Goal: Information Seeking & Learning: Learn about a topic

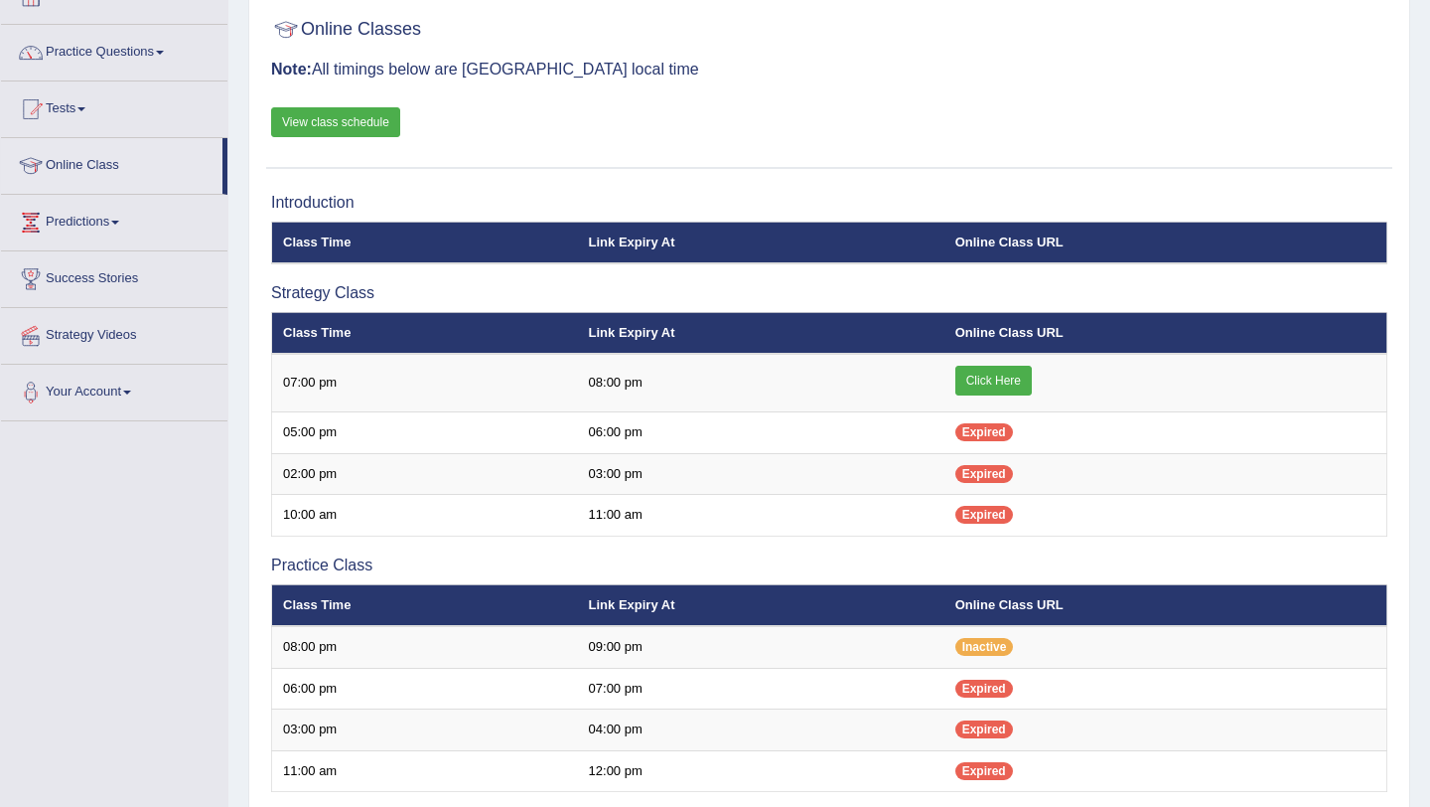
scroll to position [127, 0]
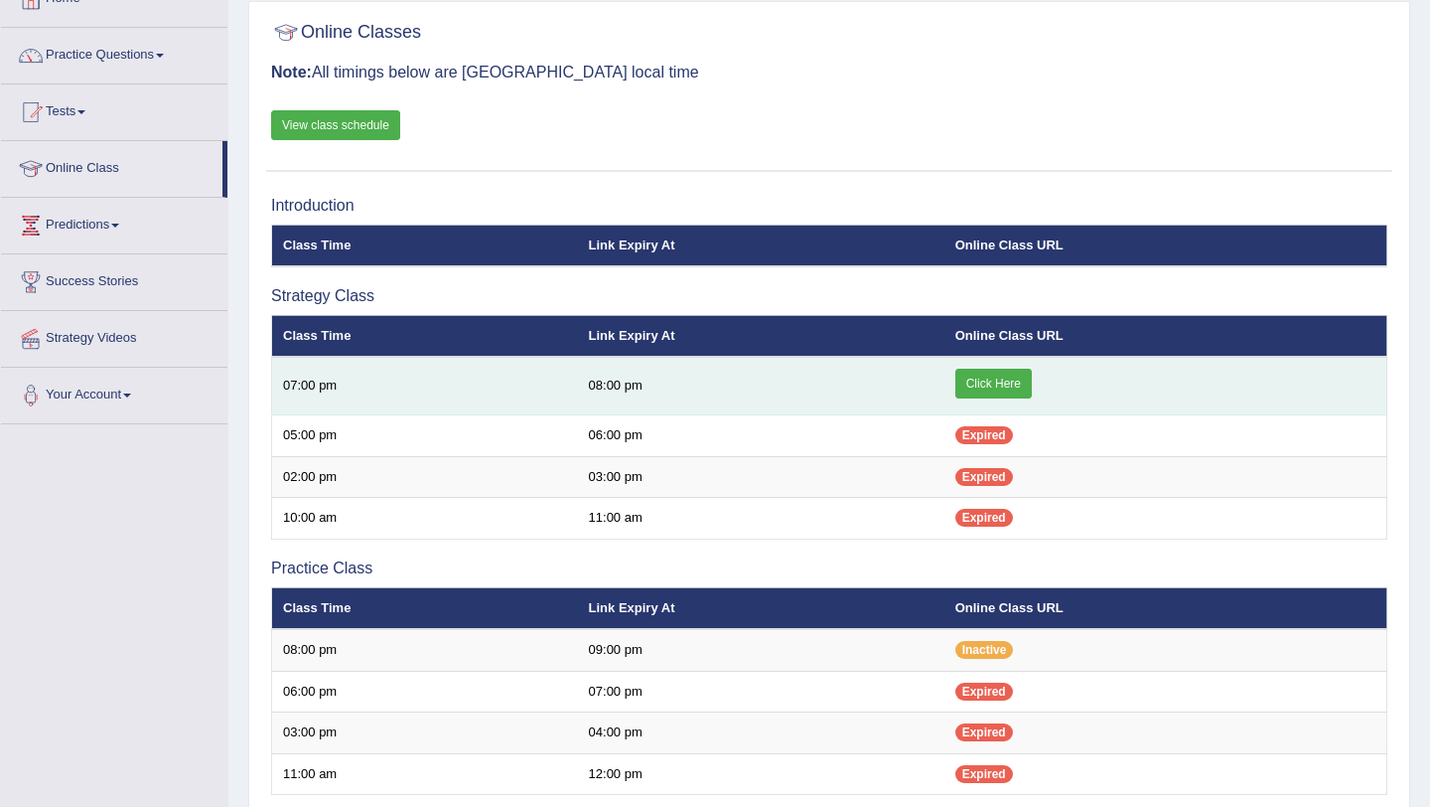
click at [978, 384] on link "Click Here" at bounding box center [994, 384] width 76 height 30
click at [988, 376] on link "Click Here" at bounding box center [994, 384] width 76 height 30
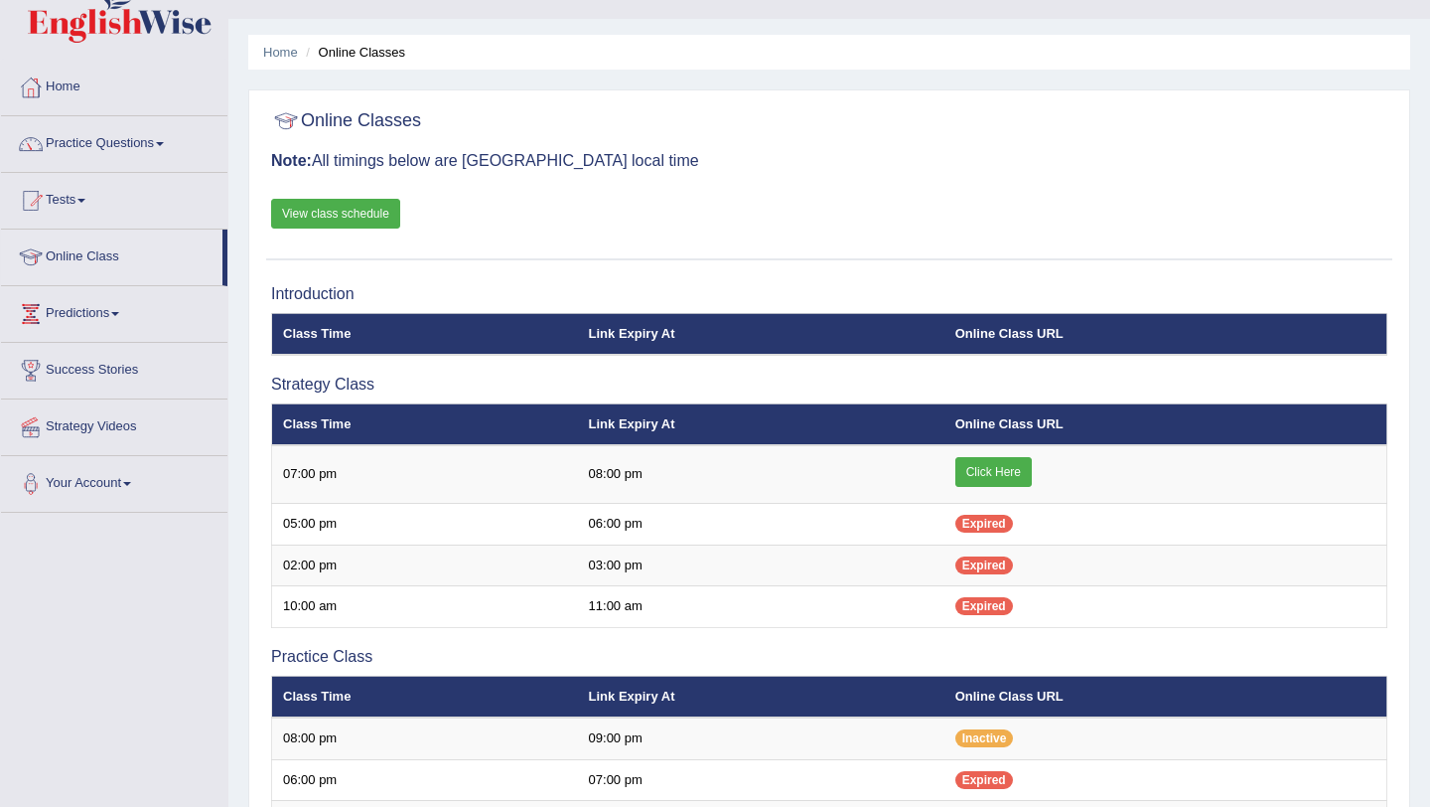
scroll to position [21, 0]
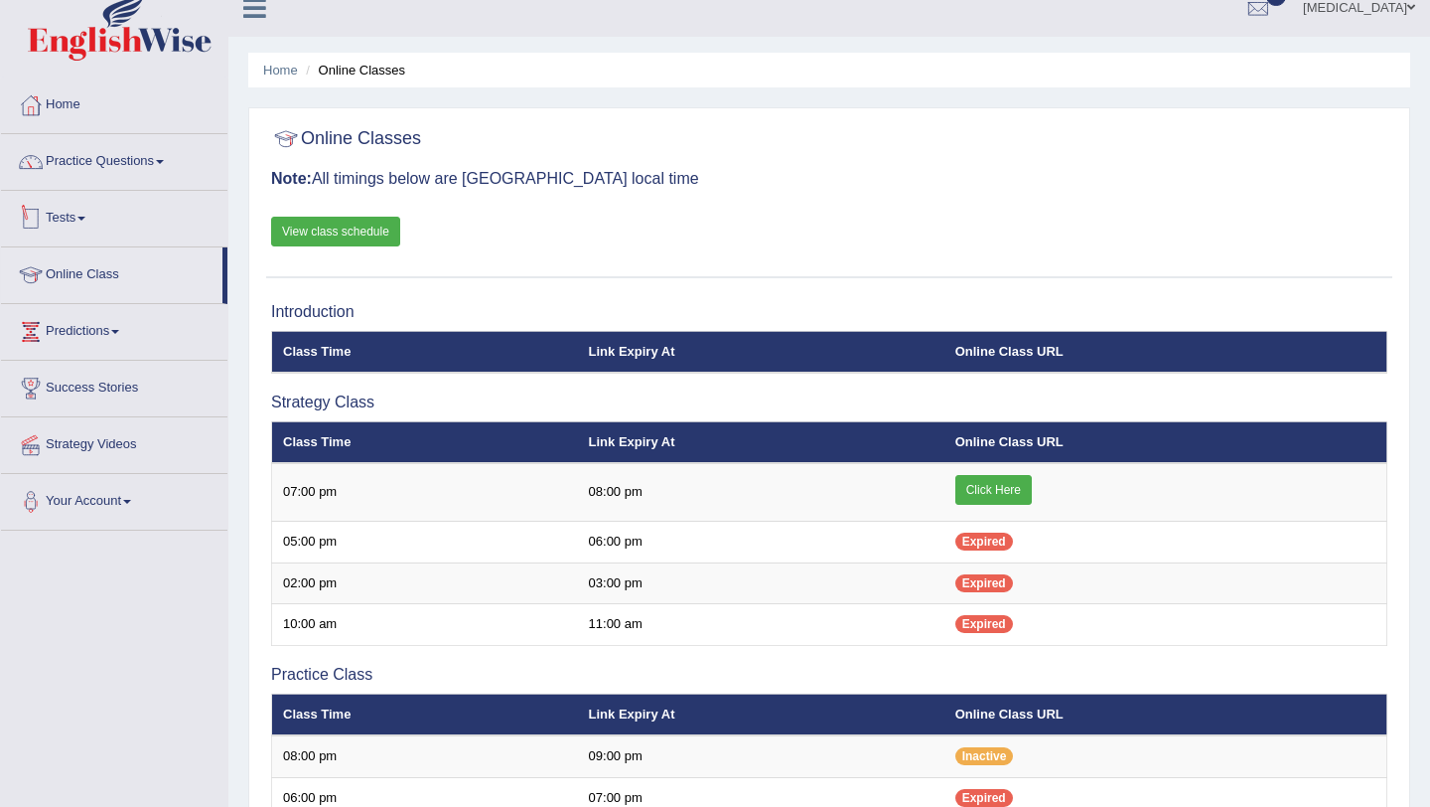
click at [160, 225] on link "Tests" at bounding box center [114, 216] width 226 height 50
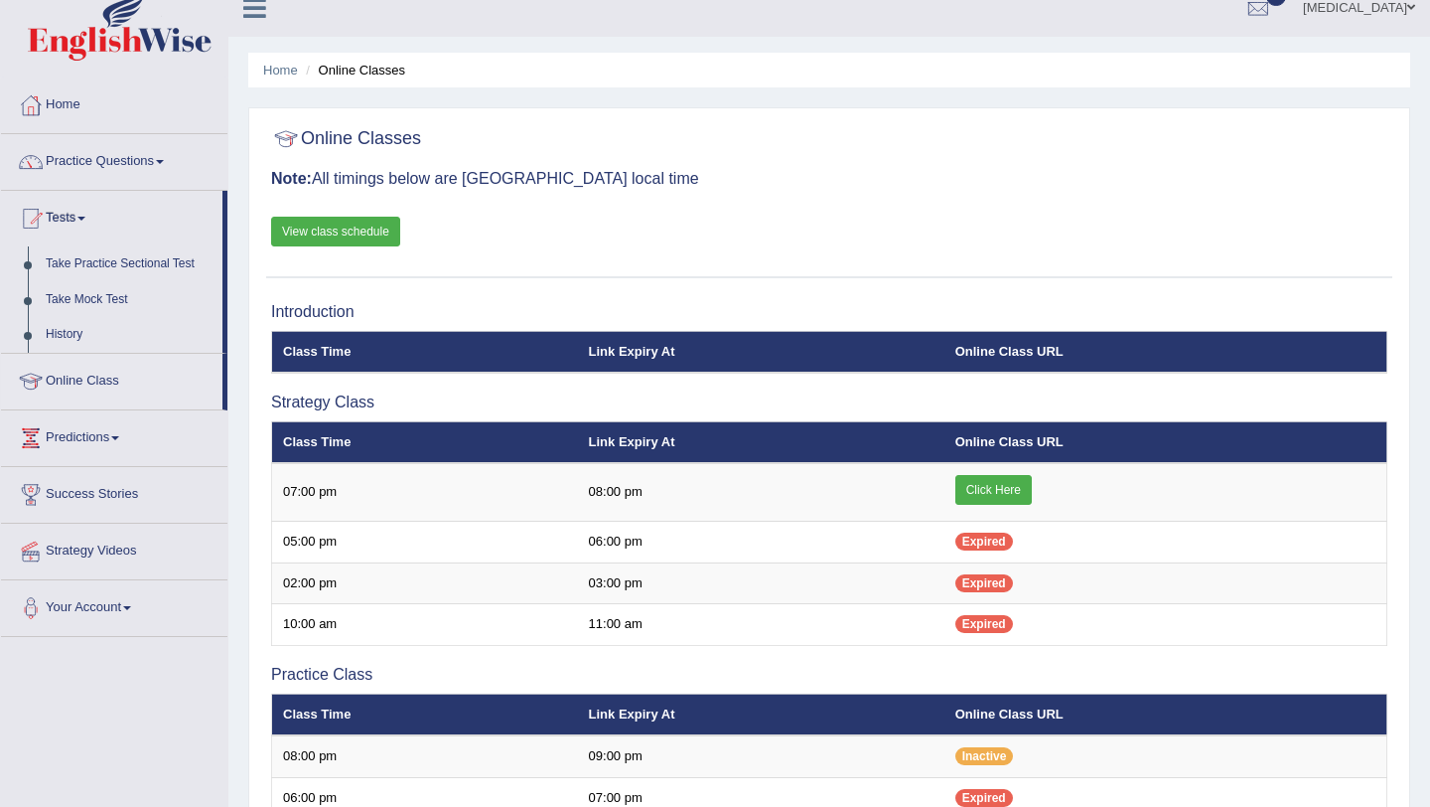
click at [353, 236] on link "View class schedule" at bounding box center [335, 232] width 129 height 30
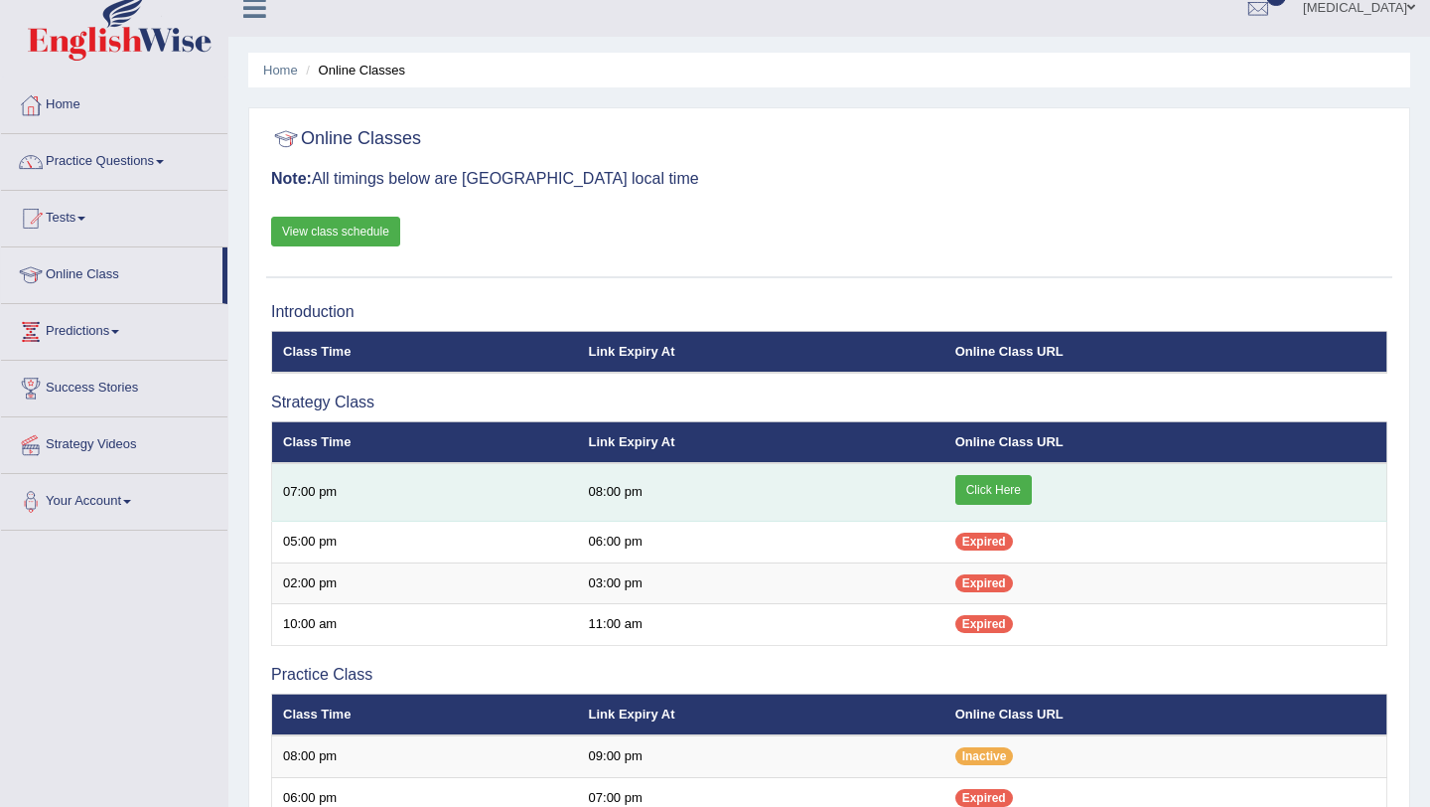
click at [988, 494] on link "Click Here" at bounding box center [994, 490] width 76 height 30
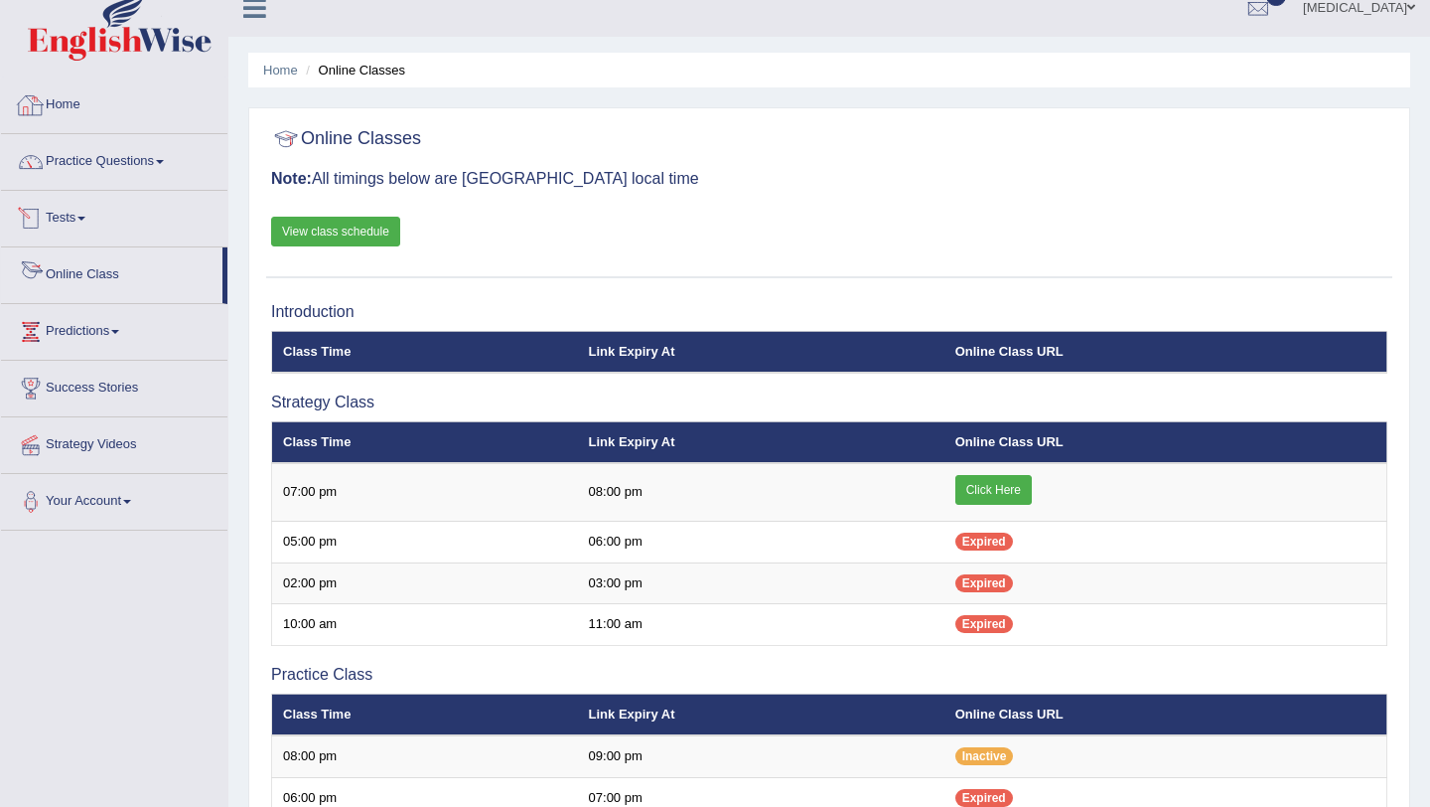
click at [49, 236] on link "Tests" at bounding box center [114, 216] width 226 height 50
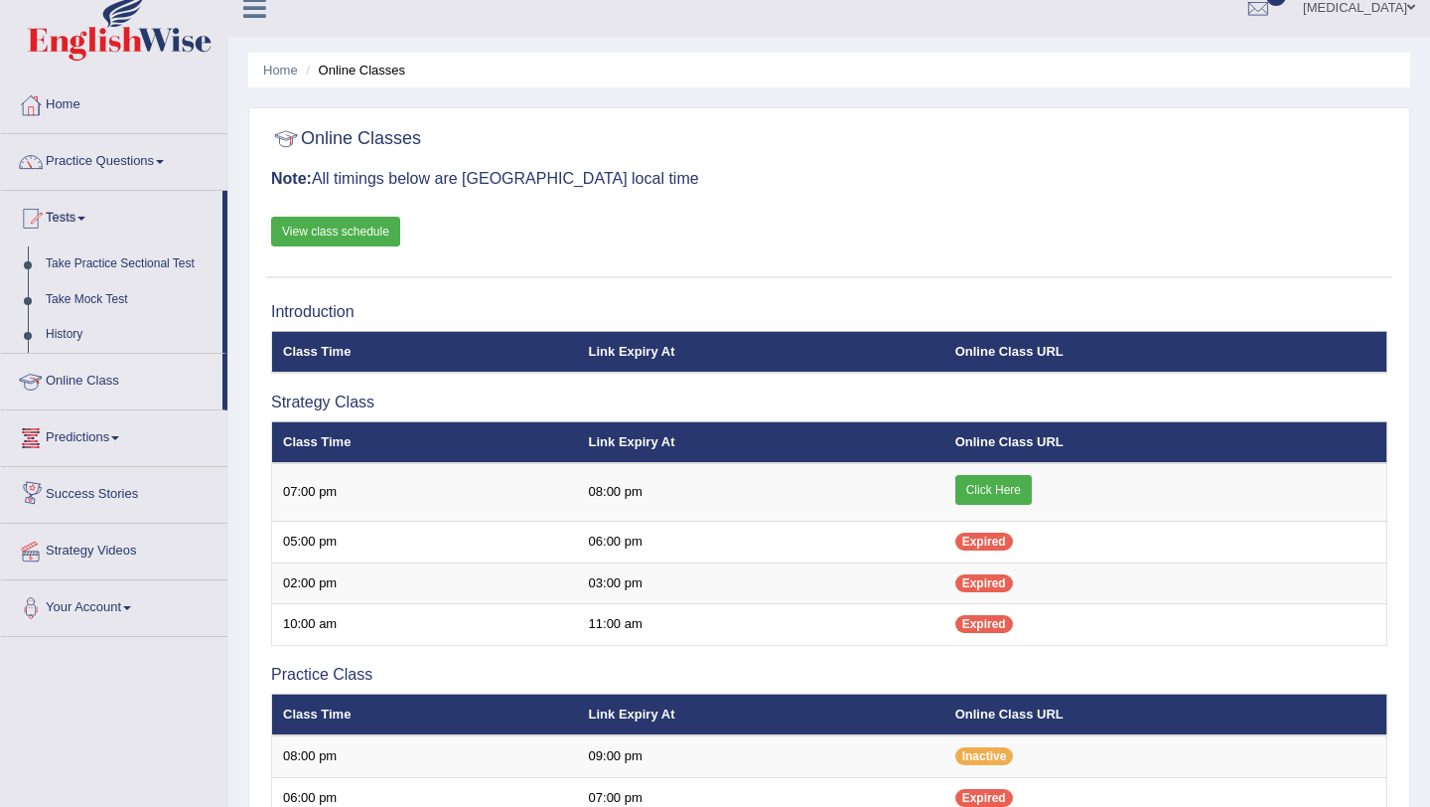
click at [92, 492] on link "Success Stories" at bounding box center [114, 492] width 226 height 50
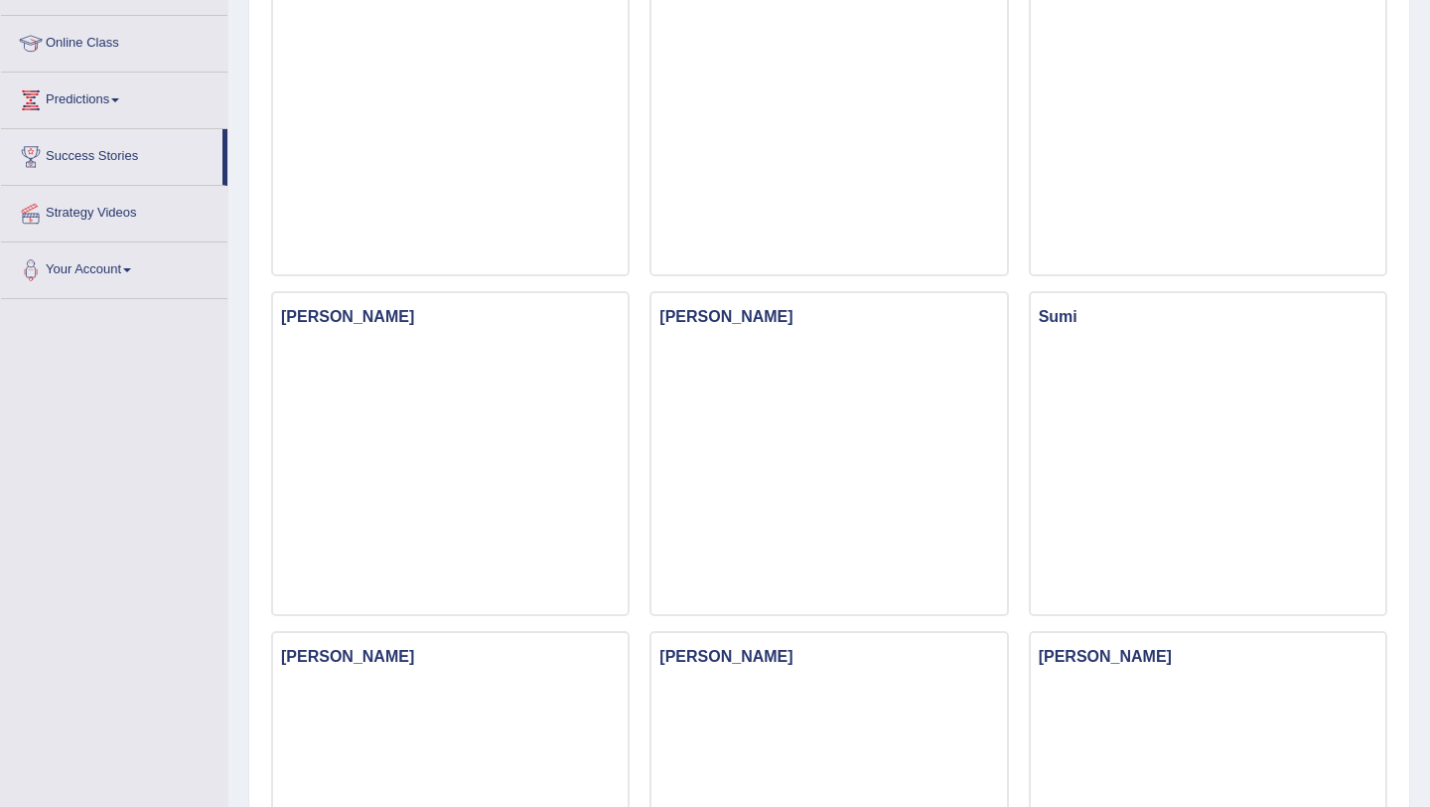
scroll to position [249, 0]
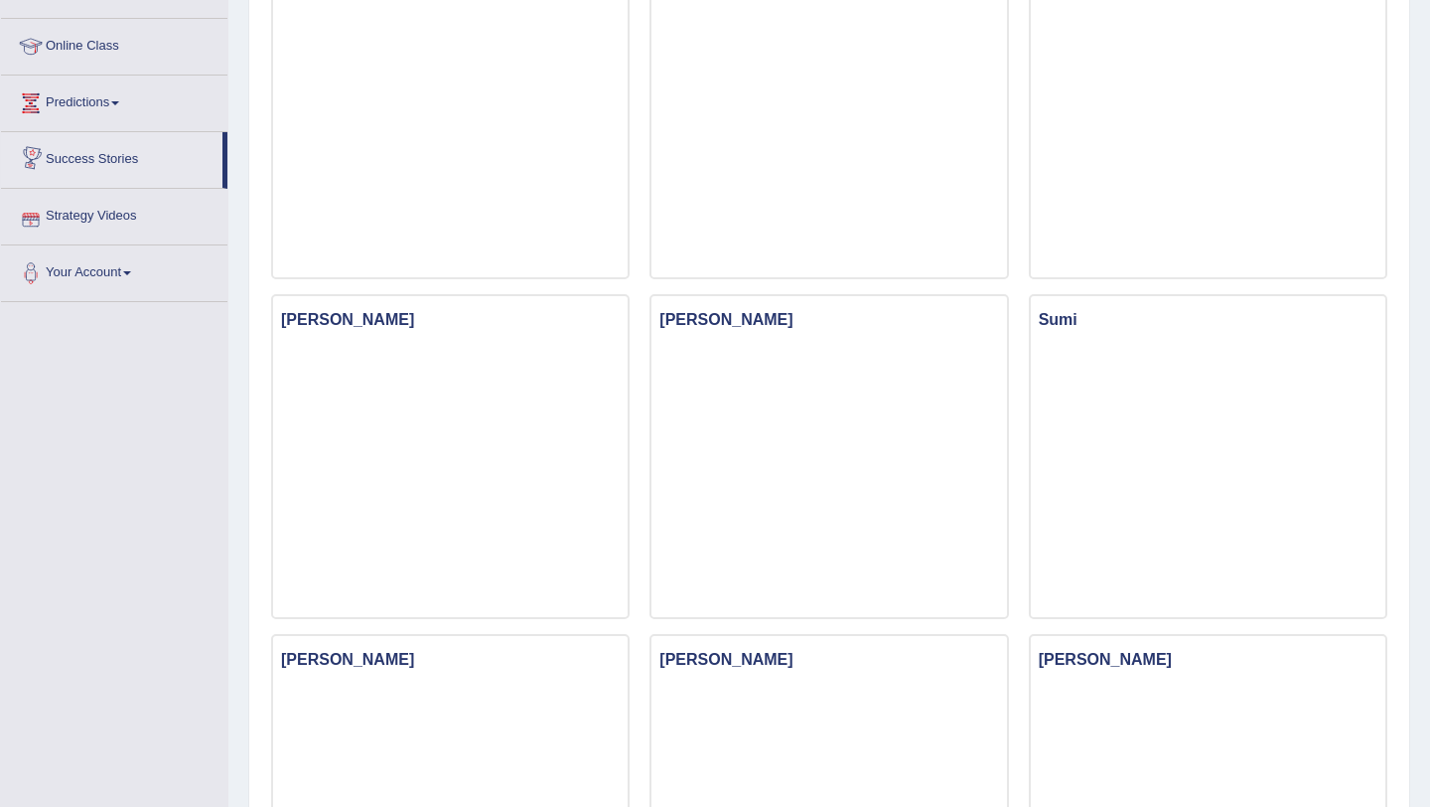
click at [111, 169] on link "Success Stories" at bounding box center [112, 157] width 222 height 50
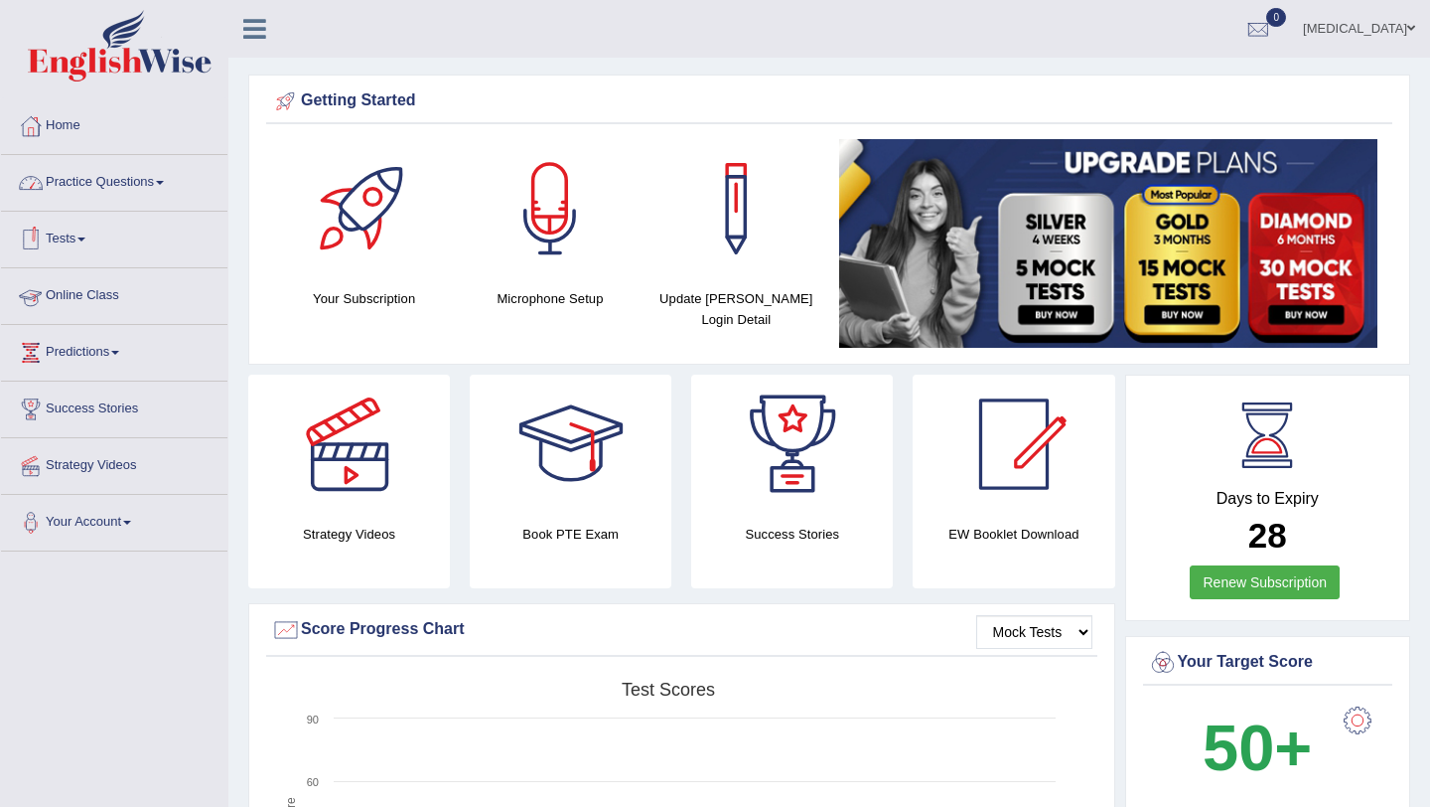
click at [93, 186] on link "Practice Questions" at bounding box center [114, 180] width 226 height 50
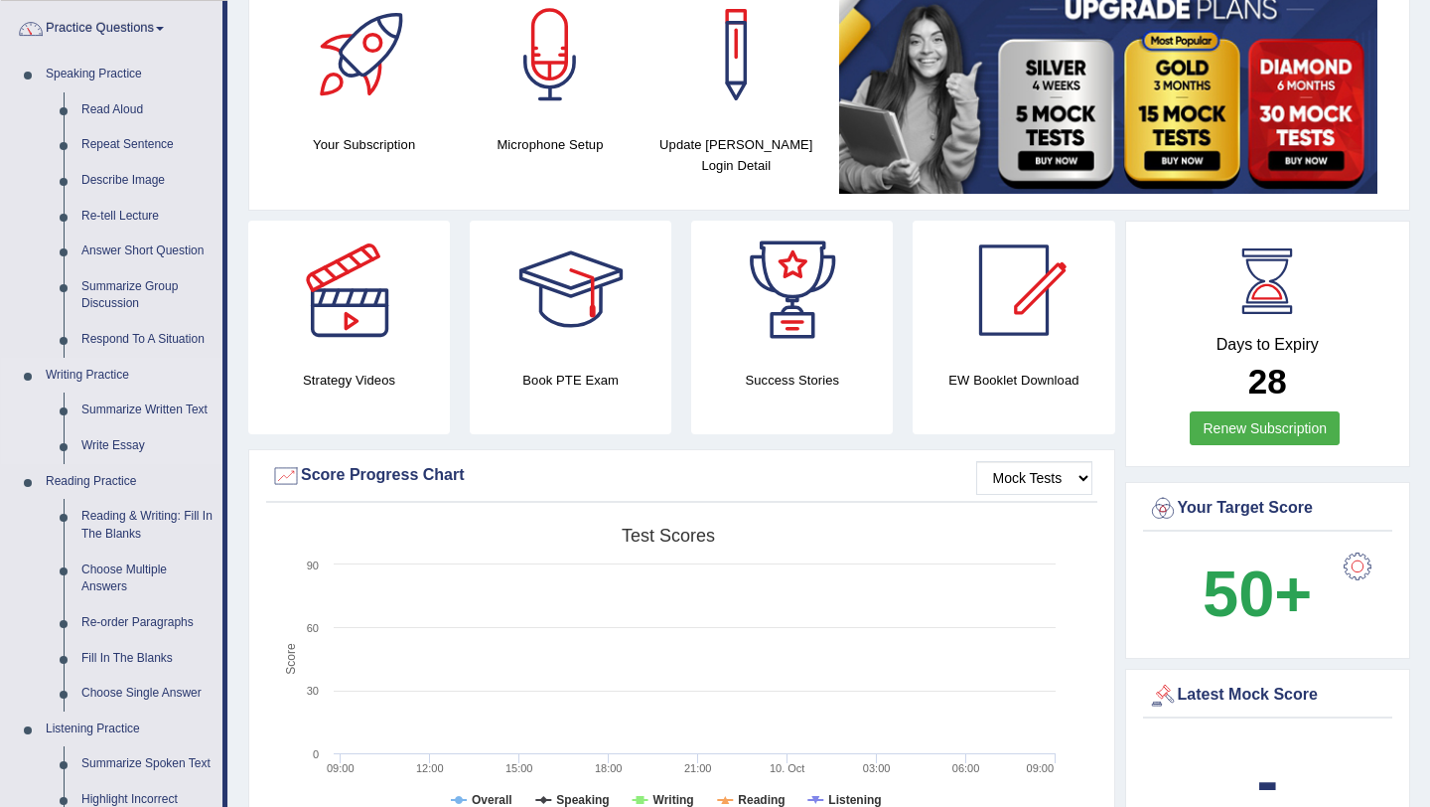
scroll to position [182, 0]
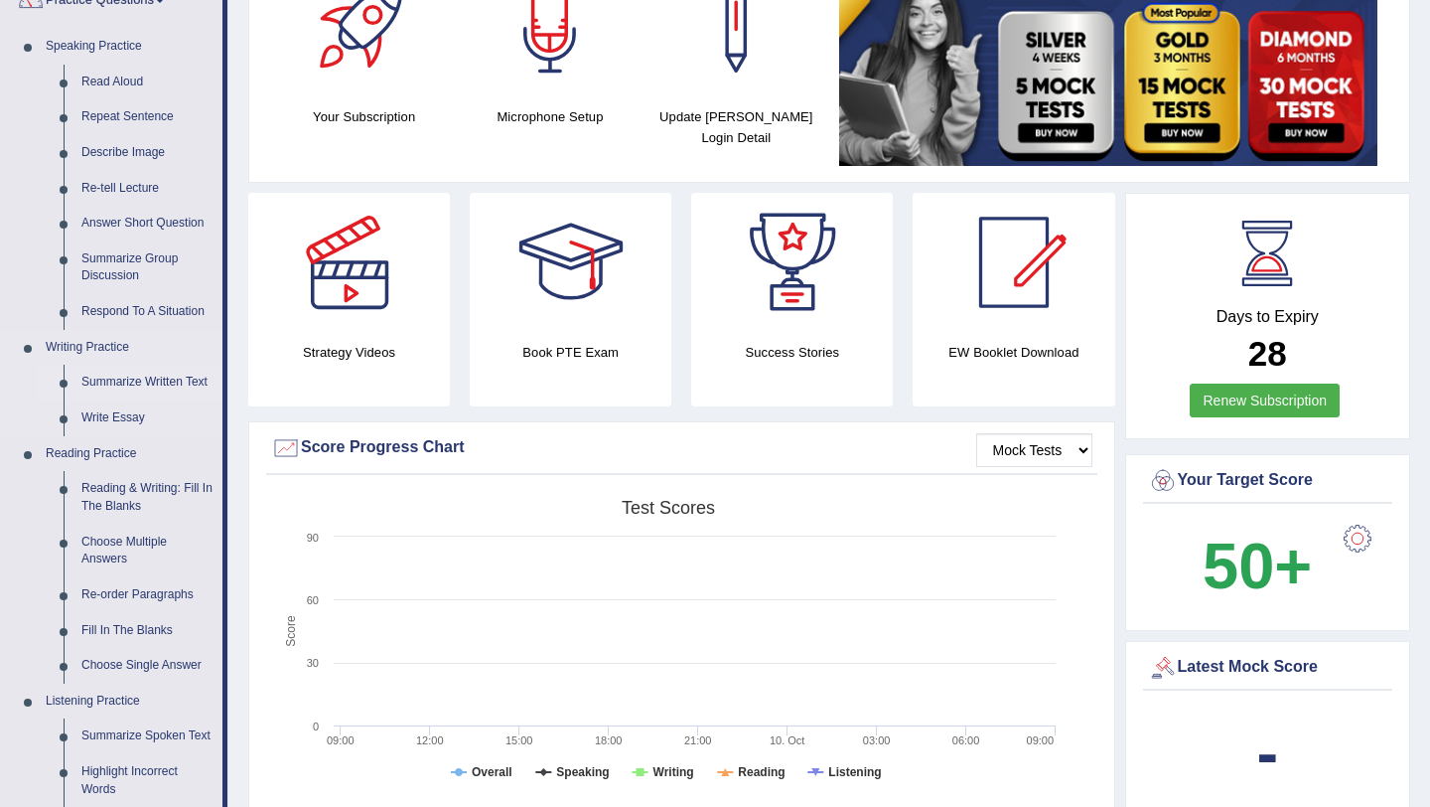
click at [137, 375] on link "Summarize Written Text" at bounding box center [148, 383] width 150 height 36
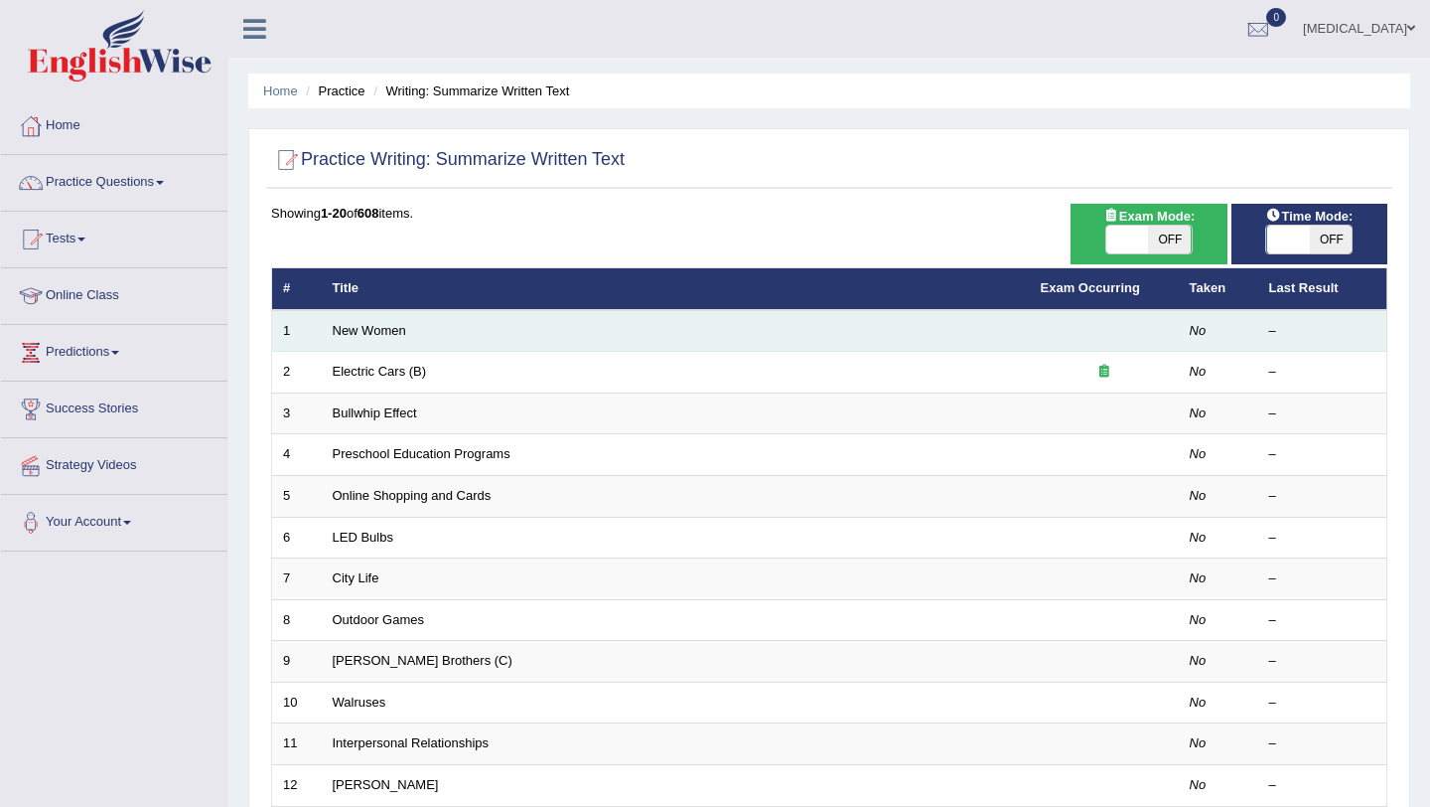
click at [433, 330] on td "New Women" at bounding box center [676, 331] width 708 height 42
click at [1211, 337] on td "No" at bounding box center [1218, 331] width 79 height 42
click at [1200, 337] on em "No" at bounding box center [1198, 330] width 17 height 15
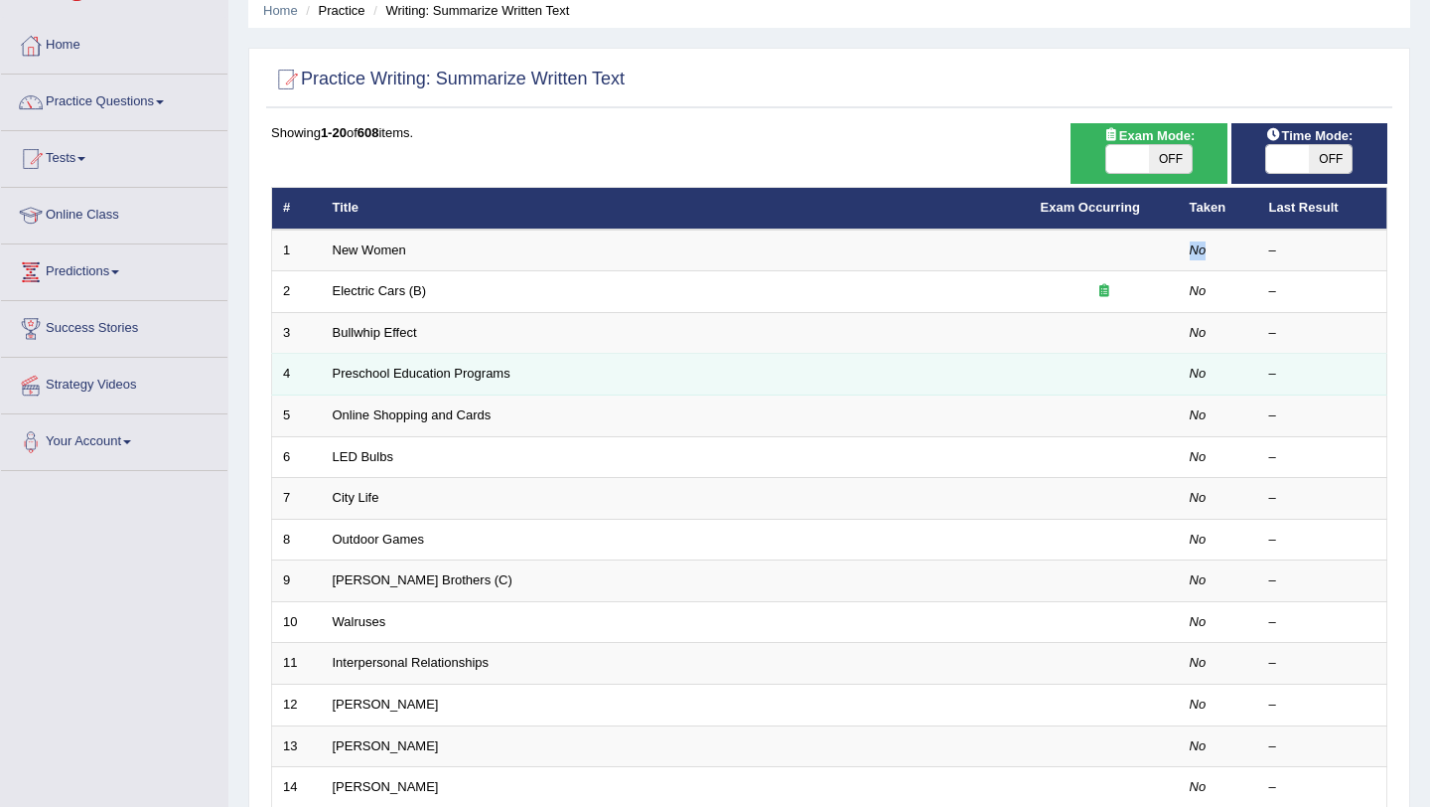
scroll to position [89, 0]
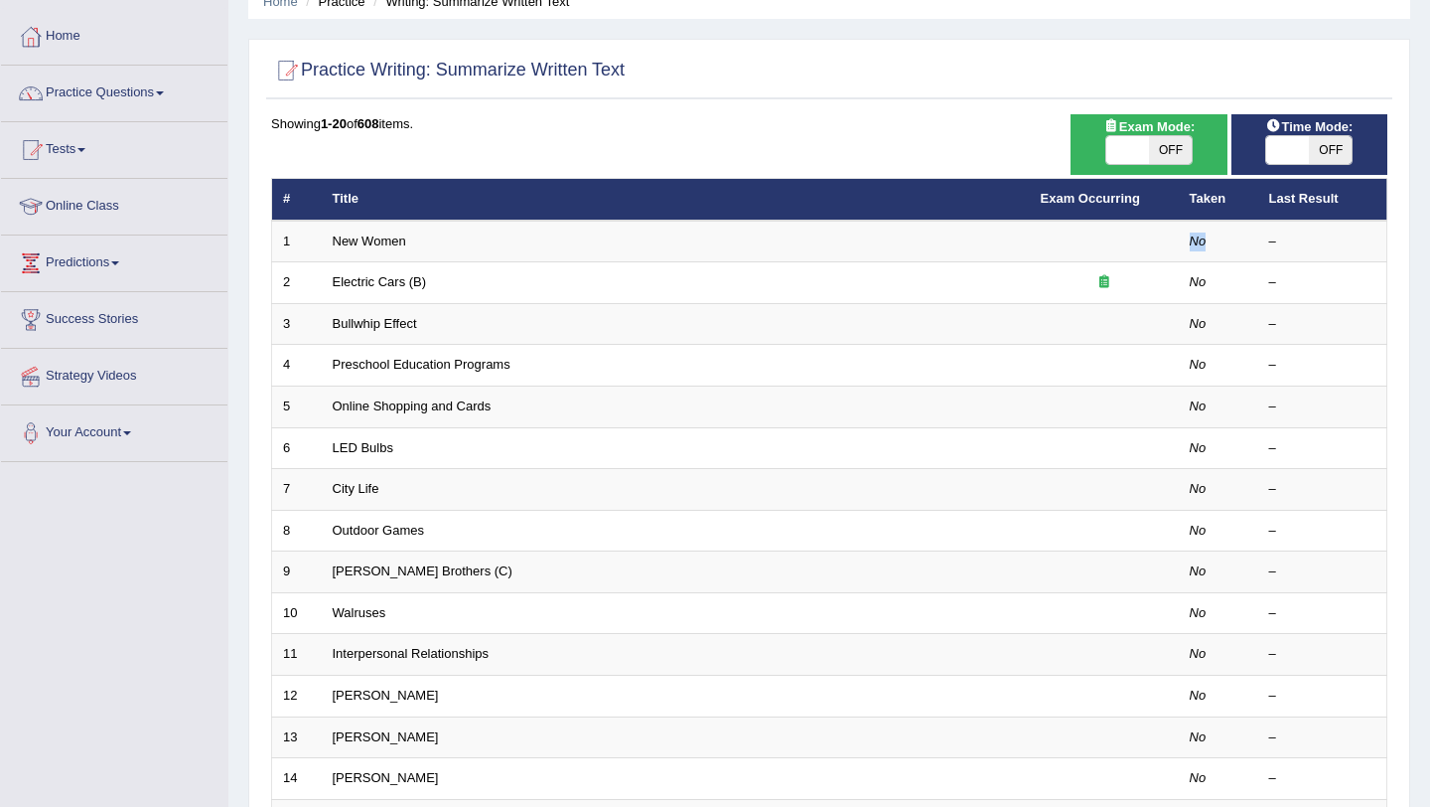
click at [1320, 145] on span "OFF" at bounding box center [1330, 150] width 43 height 28
checkbox input "true"
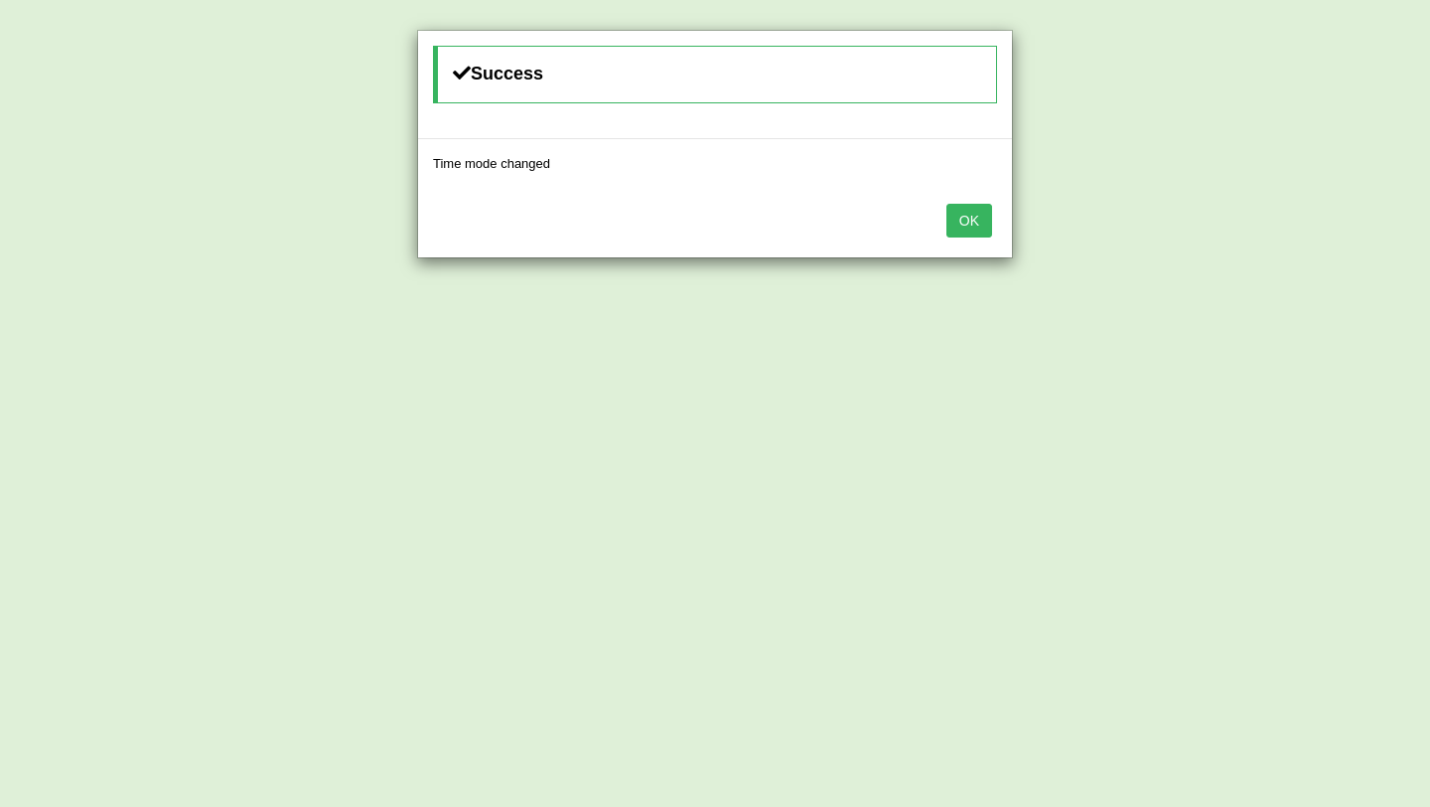
click at [983, 222] on button "OK" at bounding box center [970, 221] width 46 height 34
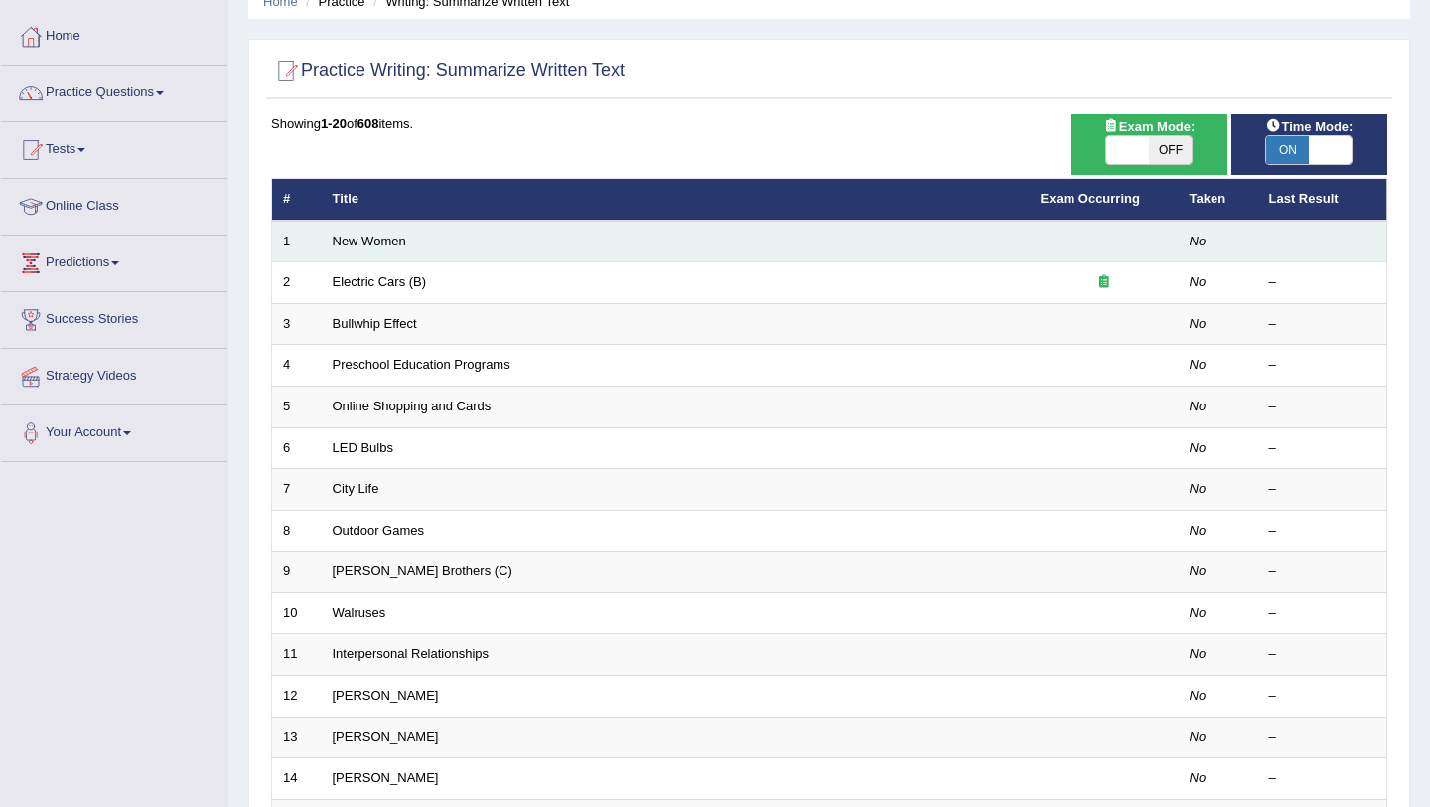
click at [1166, 230] on td at bounding box center [1104, 242] width 149 height 42
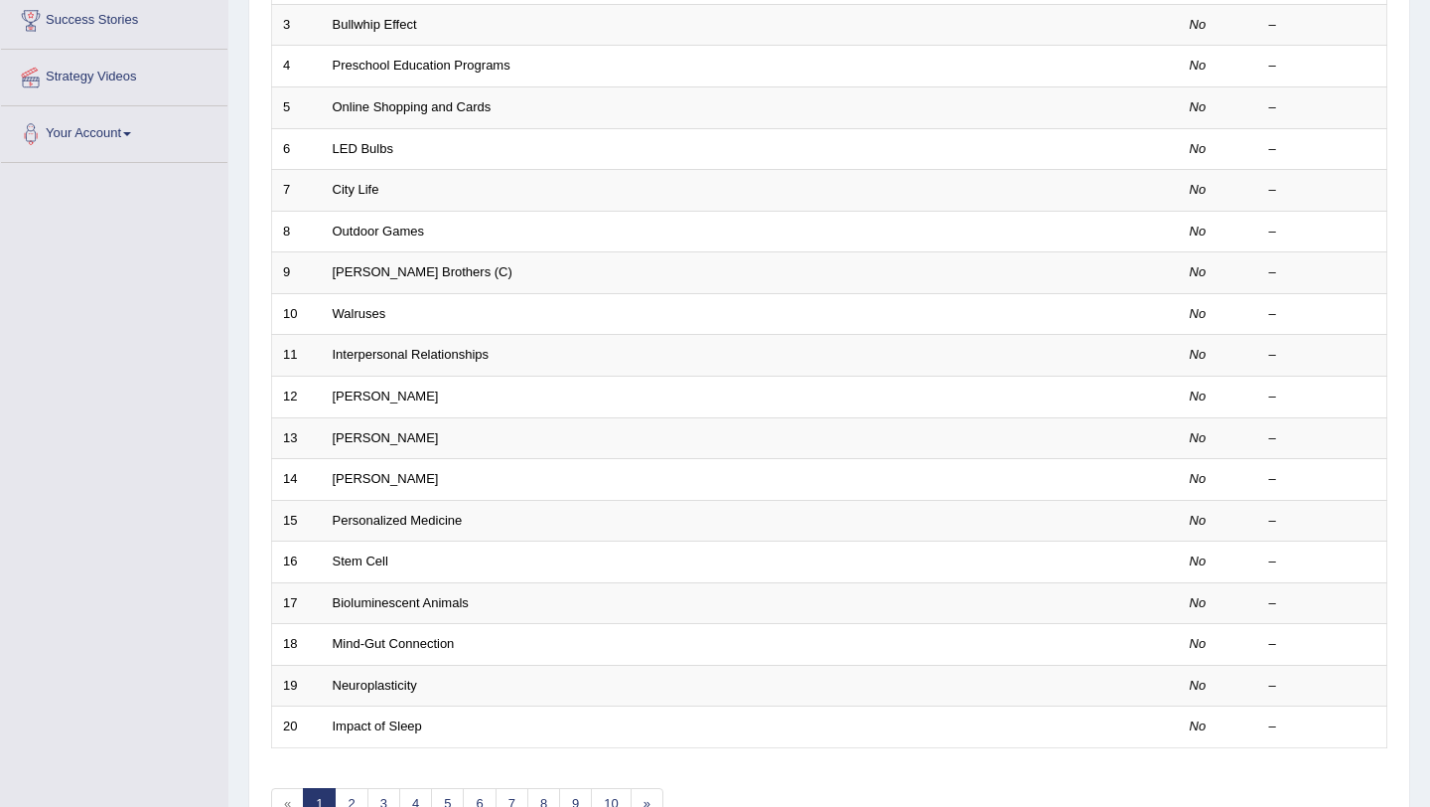
scroll to position [372, 0]
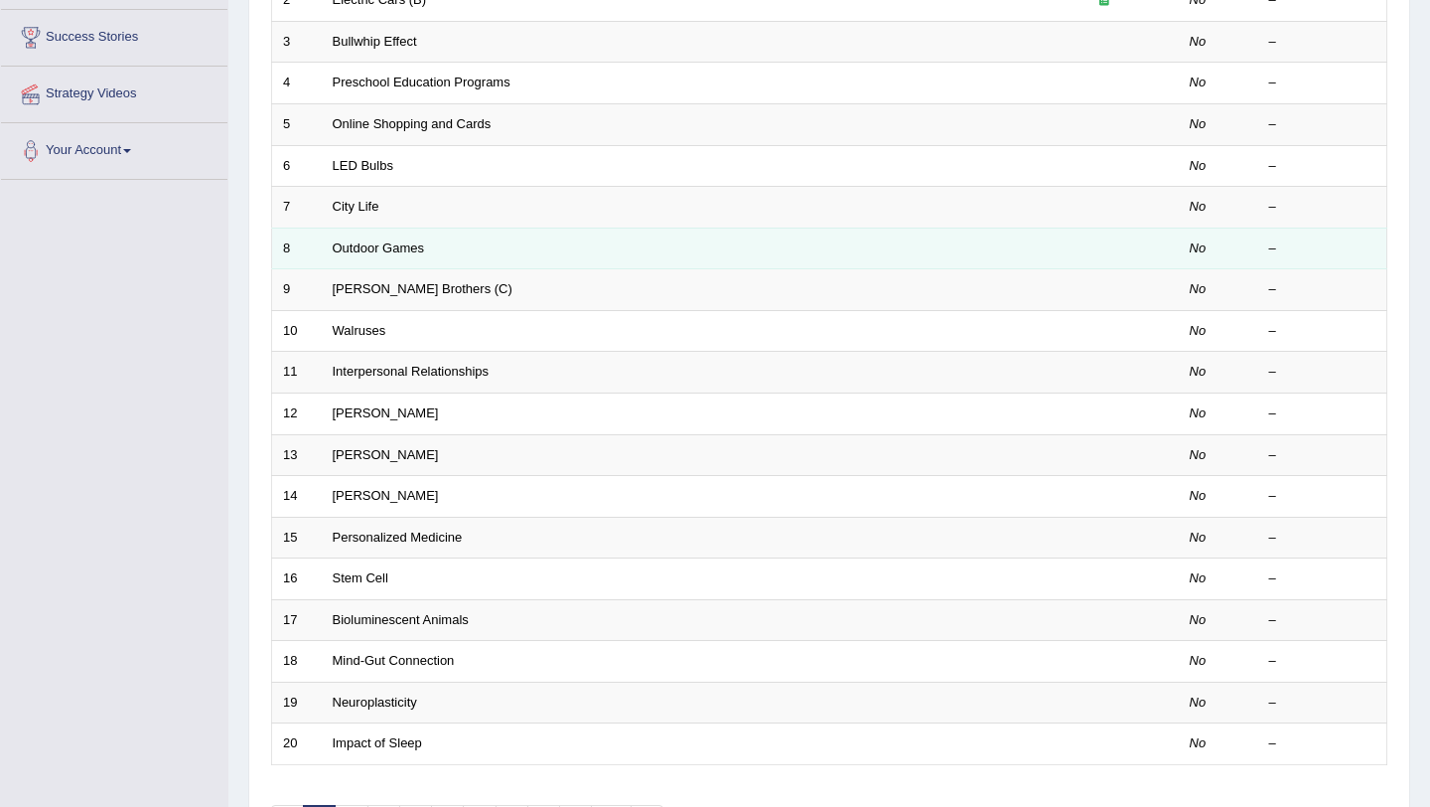
click at [980, 230] on td "Outdoor Games" at bounding box center [676, 248] width 708 height 42
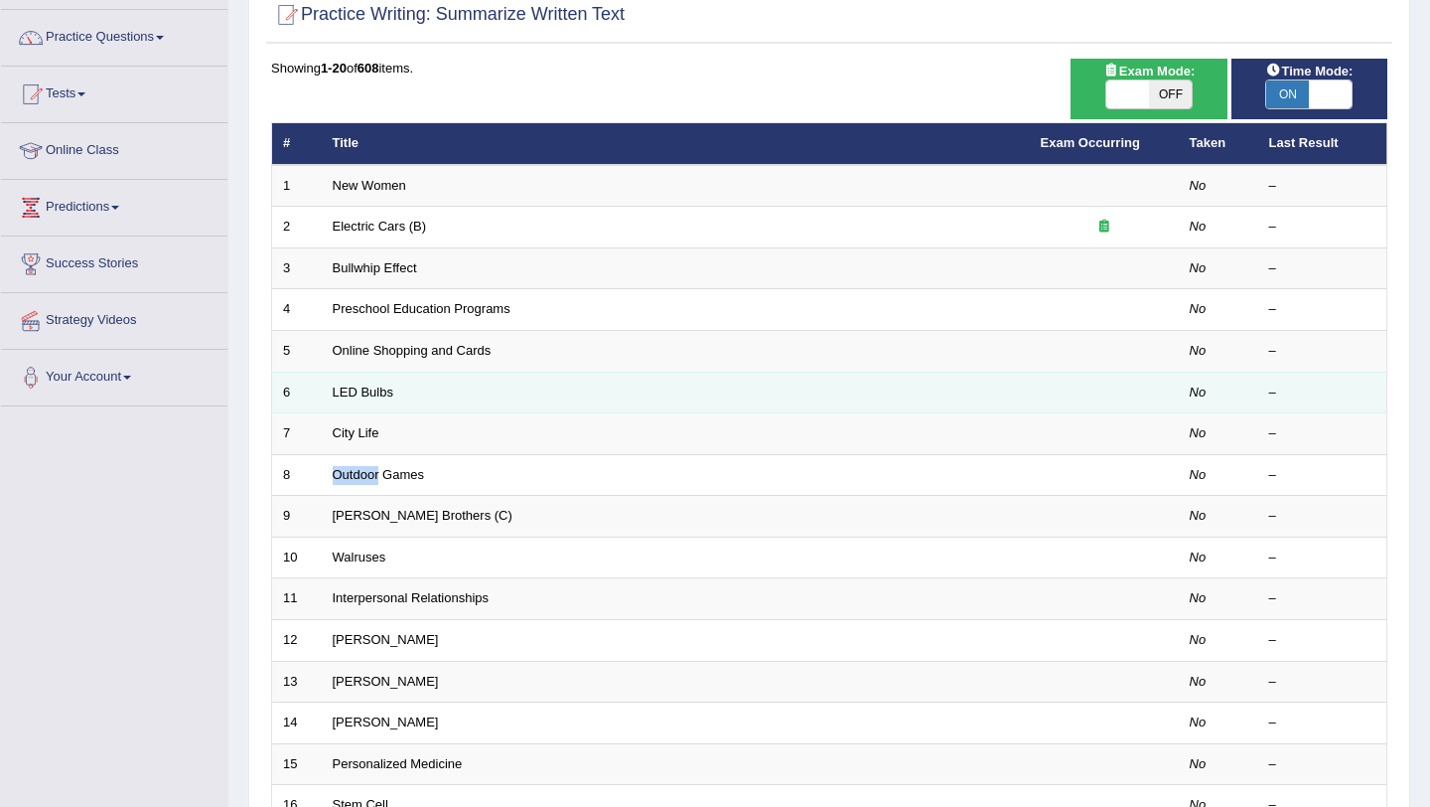
scroll to position [140, 0]
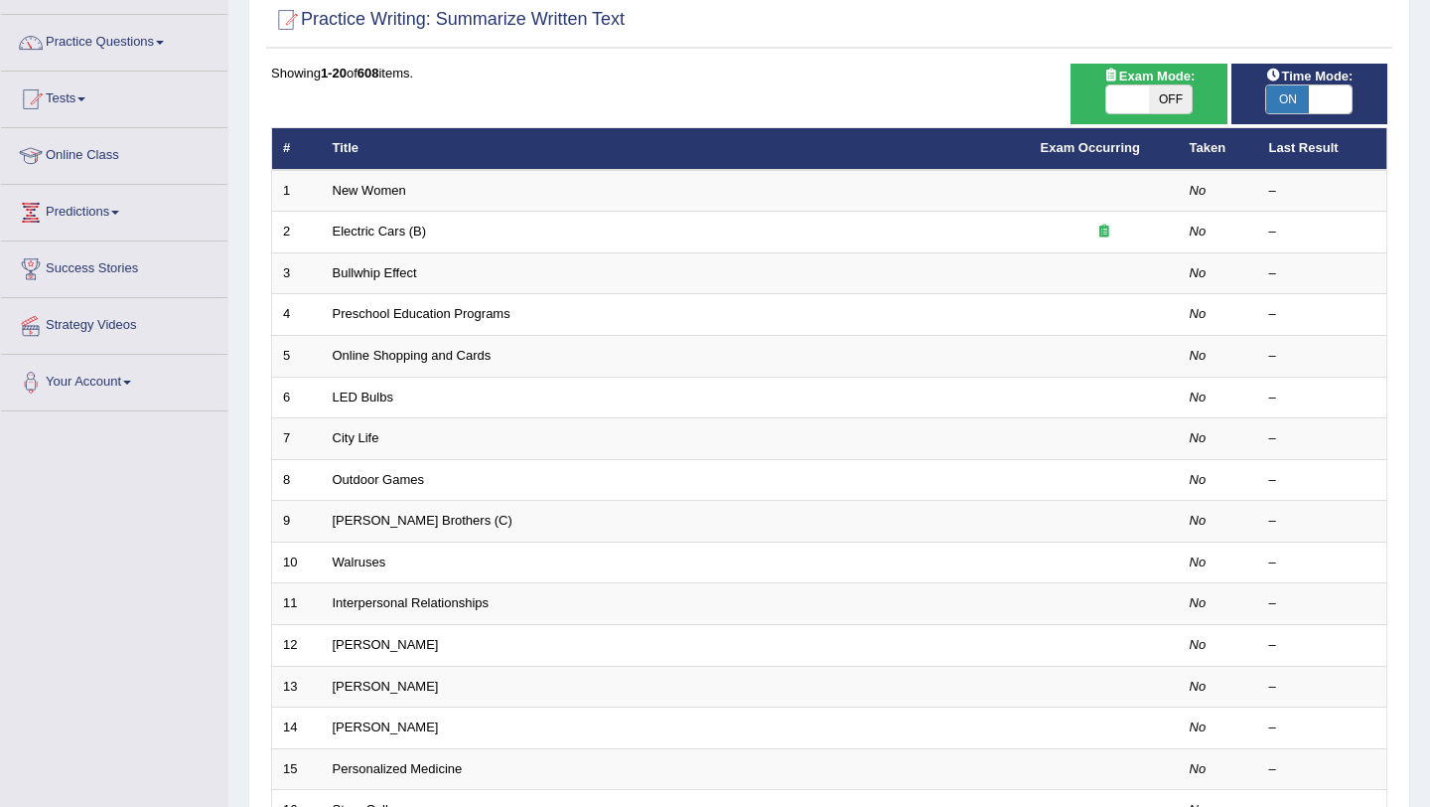
click at [325, 148] on th "Title" at bounding box center [676, 149] width 708 height 42
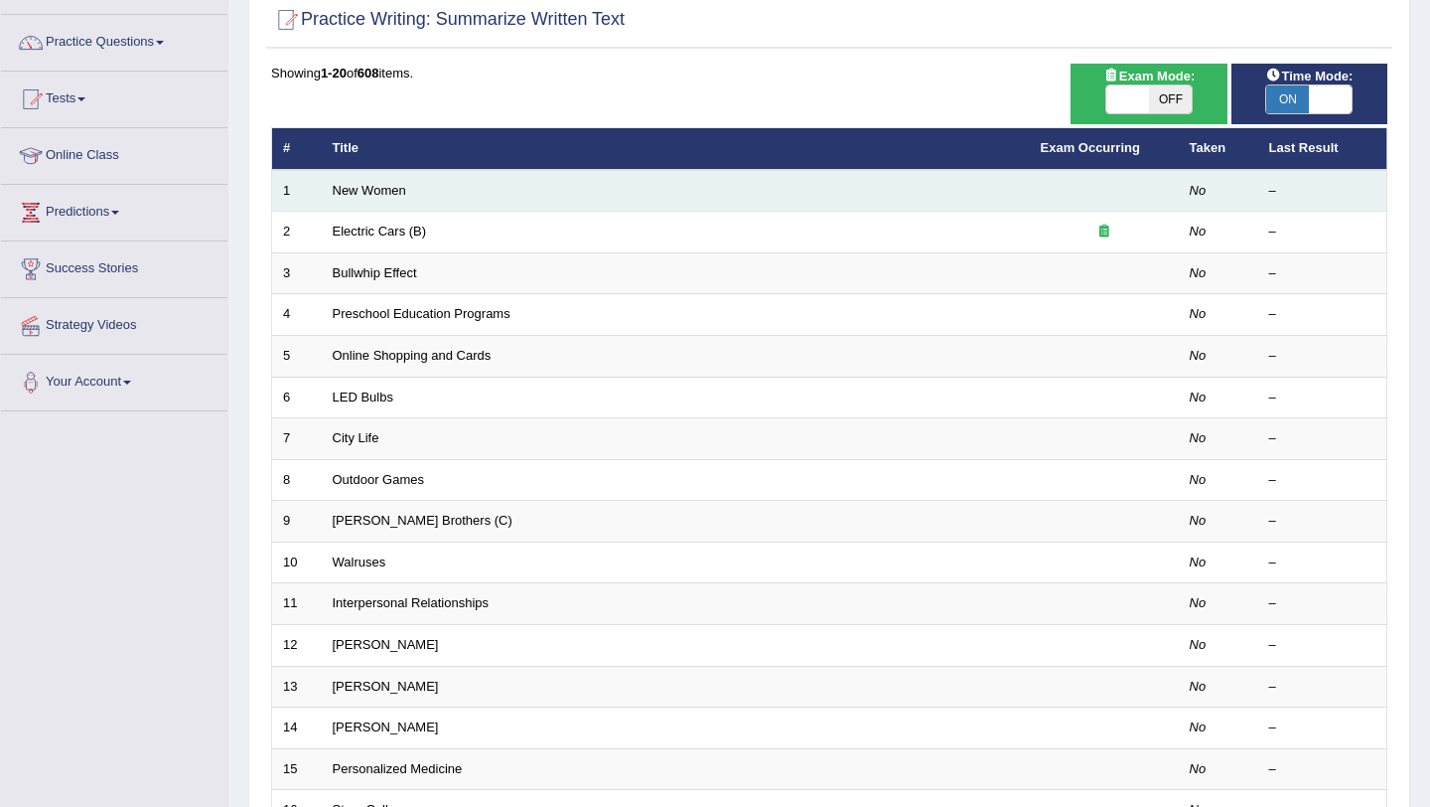
click at [346, 204] on td "New Women" at bounding box center [676, 191] width 708 height 42
click at [361, 190] on link "New Women" at bounding box center [370, 190] width 74 height 15
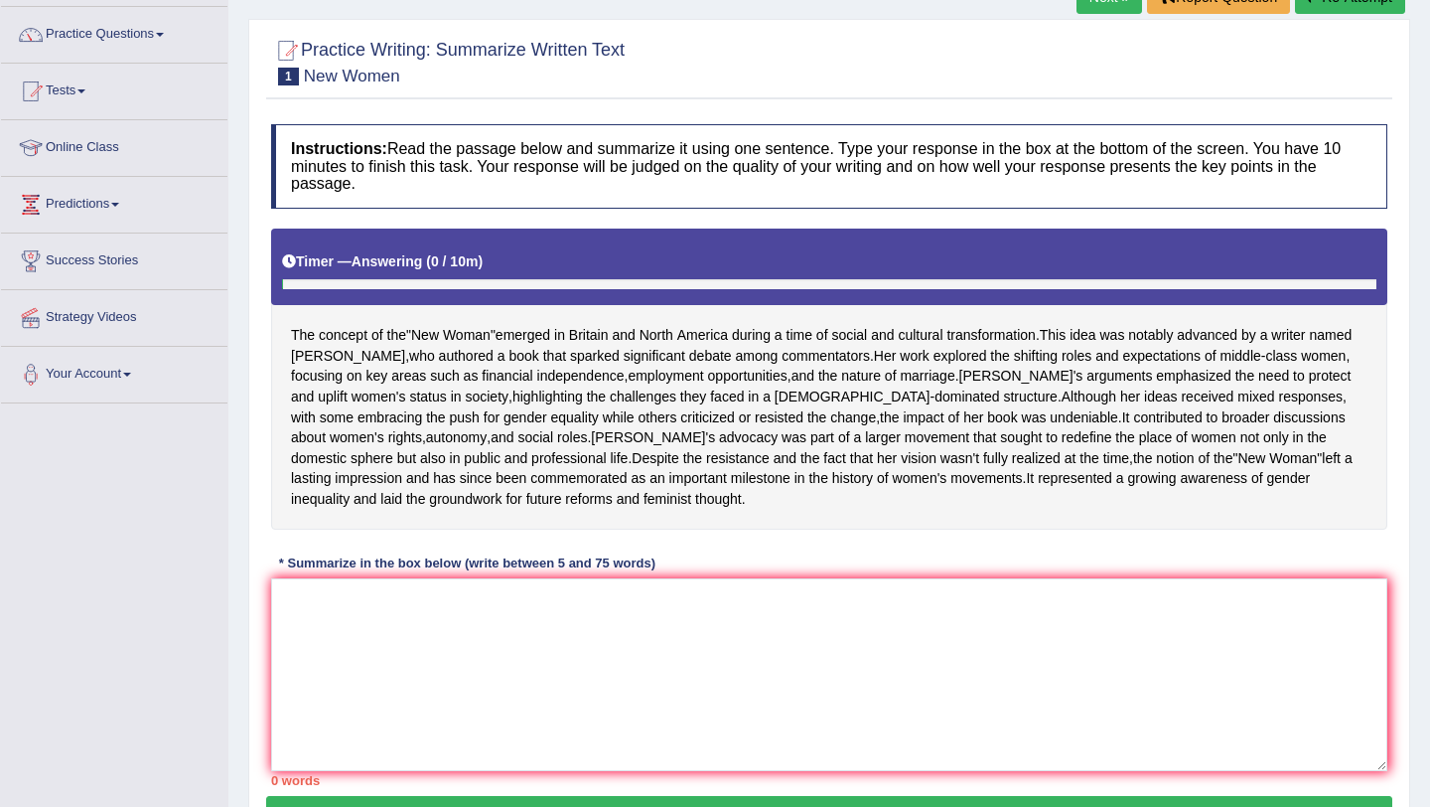
scroll to position [151, 0]
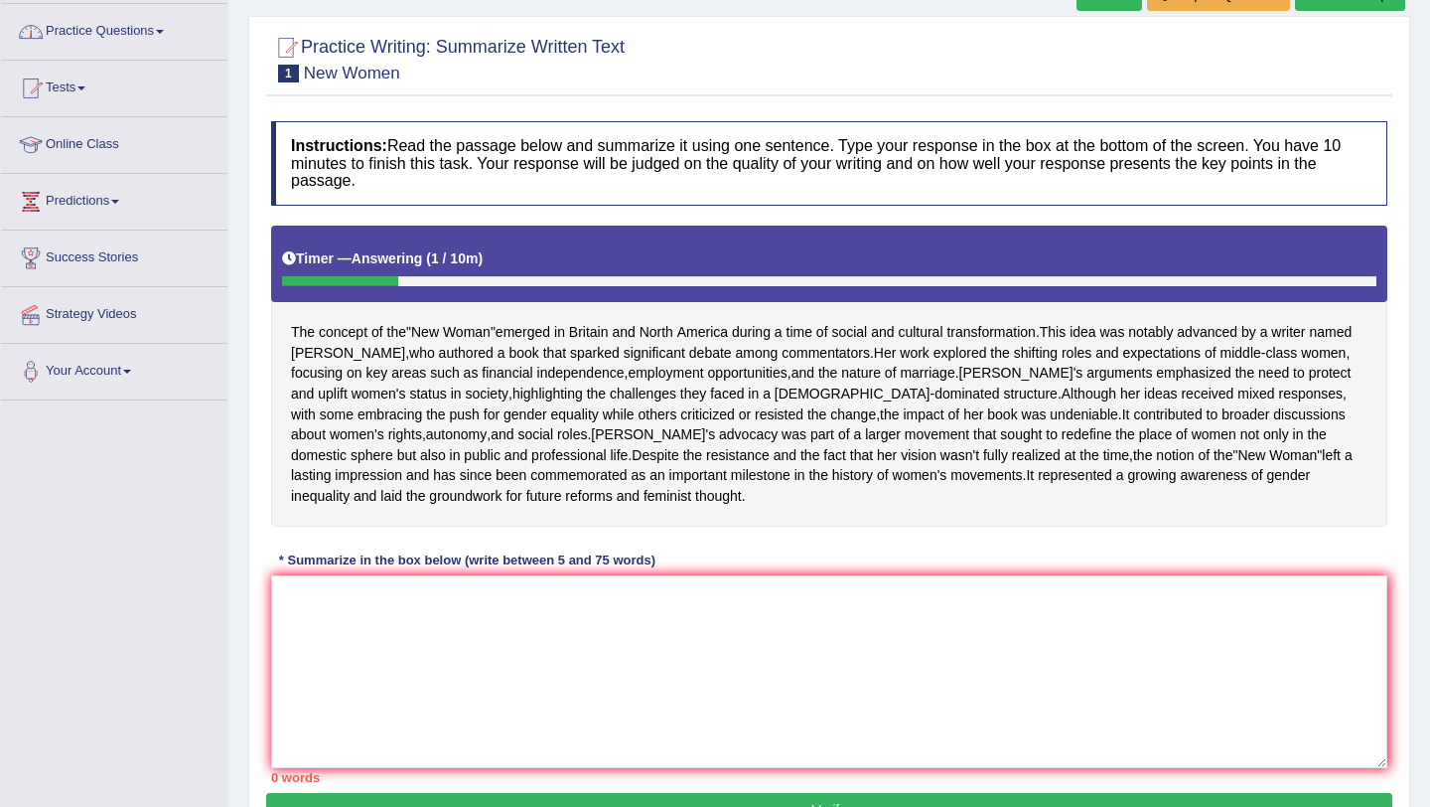
click at [105, 33] on link "Practice Questions" at bounding box center [114, 29] width 226 height 50
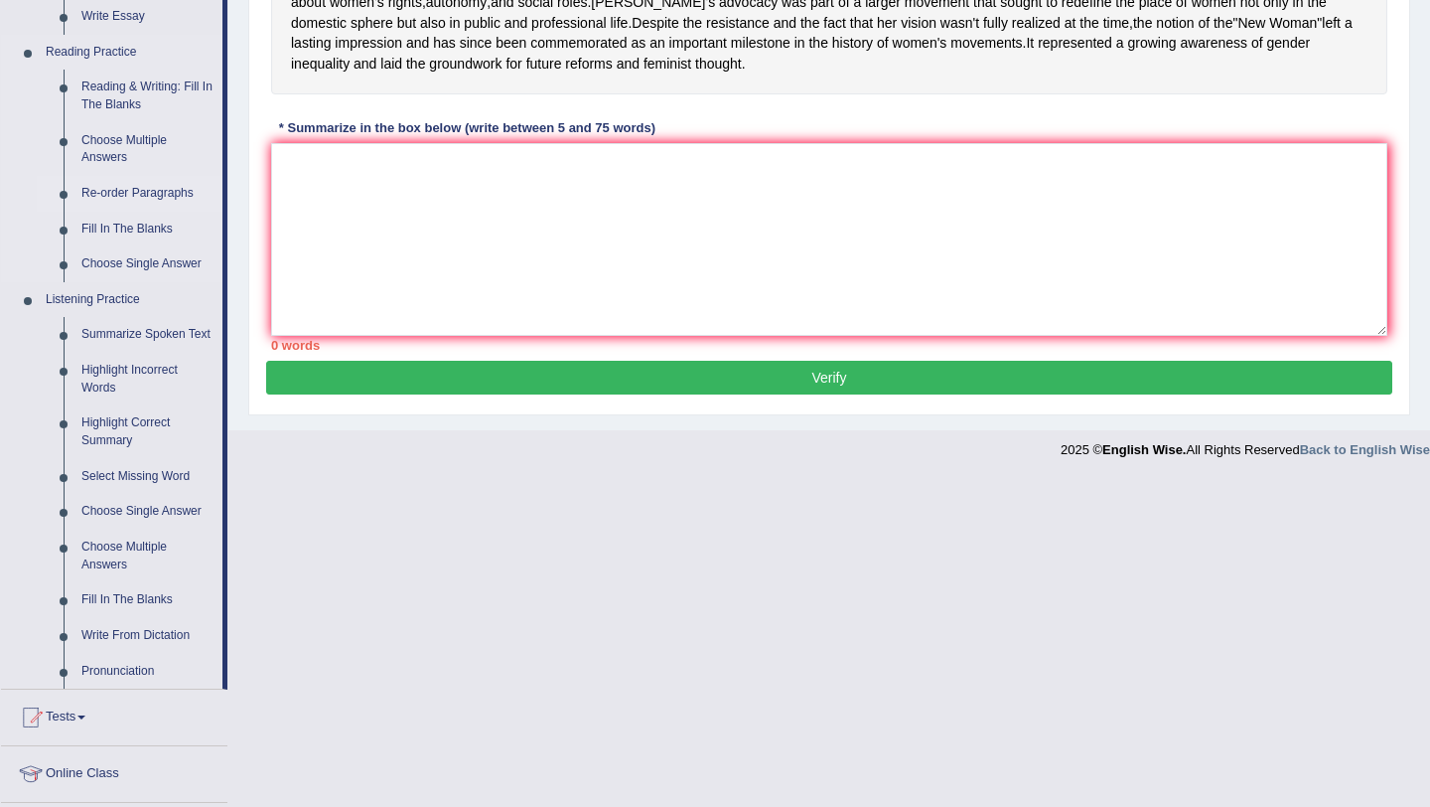
scroll to position [588, 0]
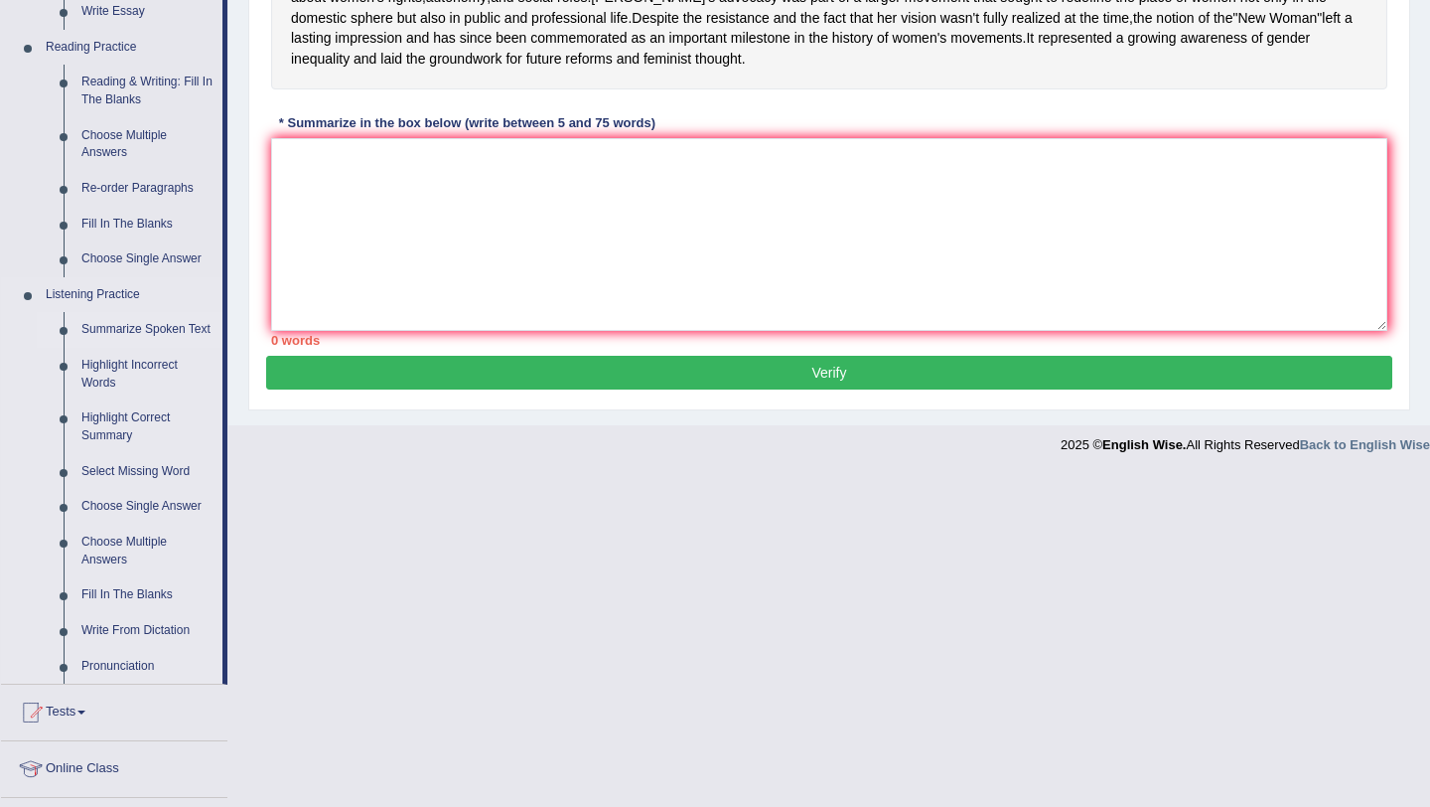
click at [107, 324] on link "Summarize Spoken Text" at bounding box center [148, 330] width 150 height 36
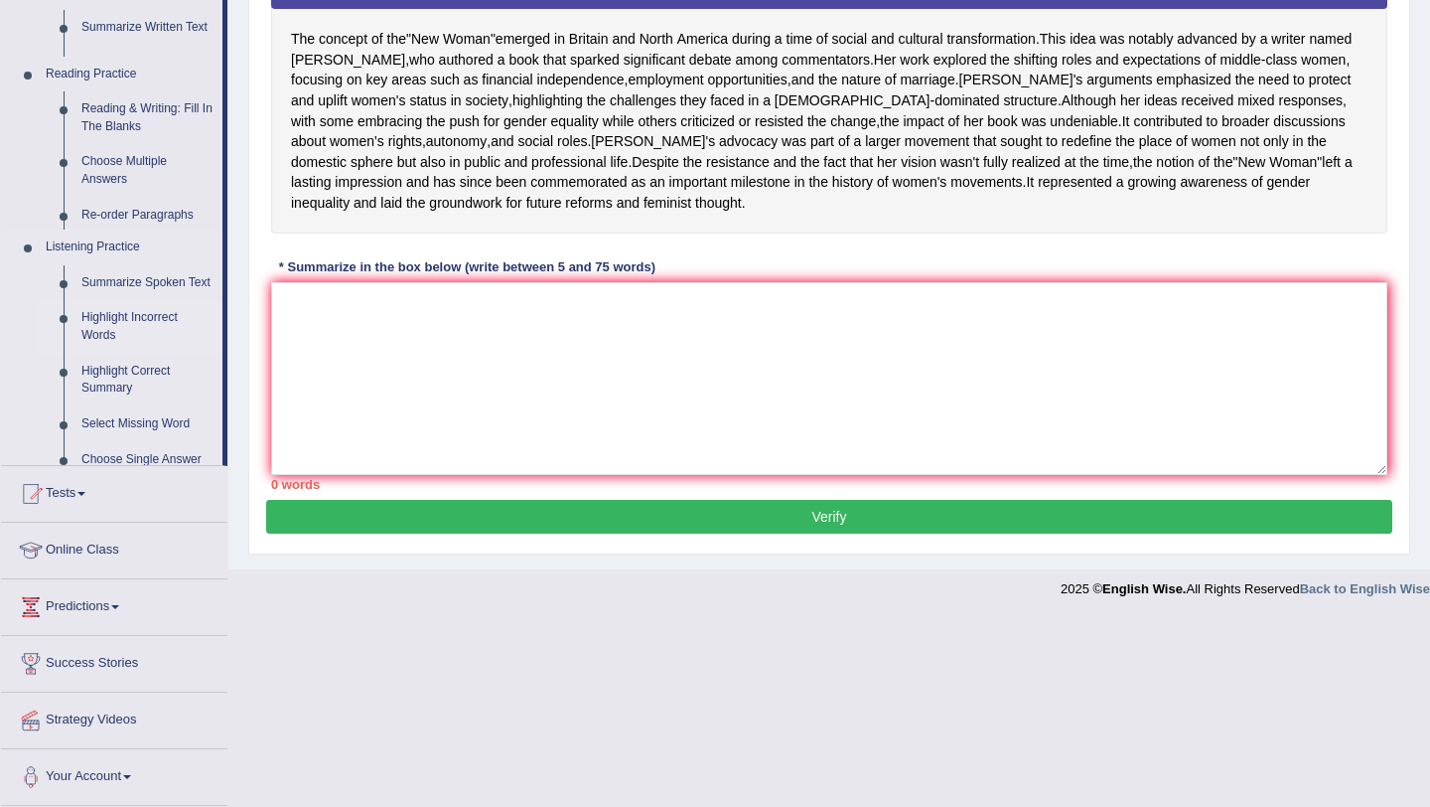
scroll to position [318, 0]
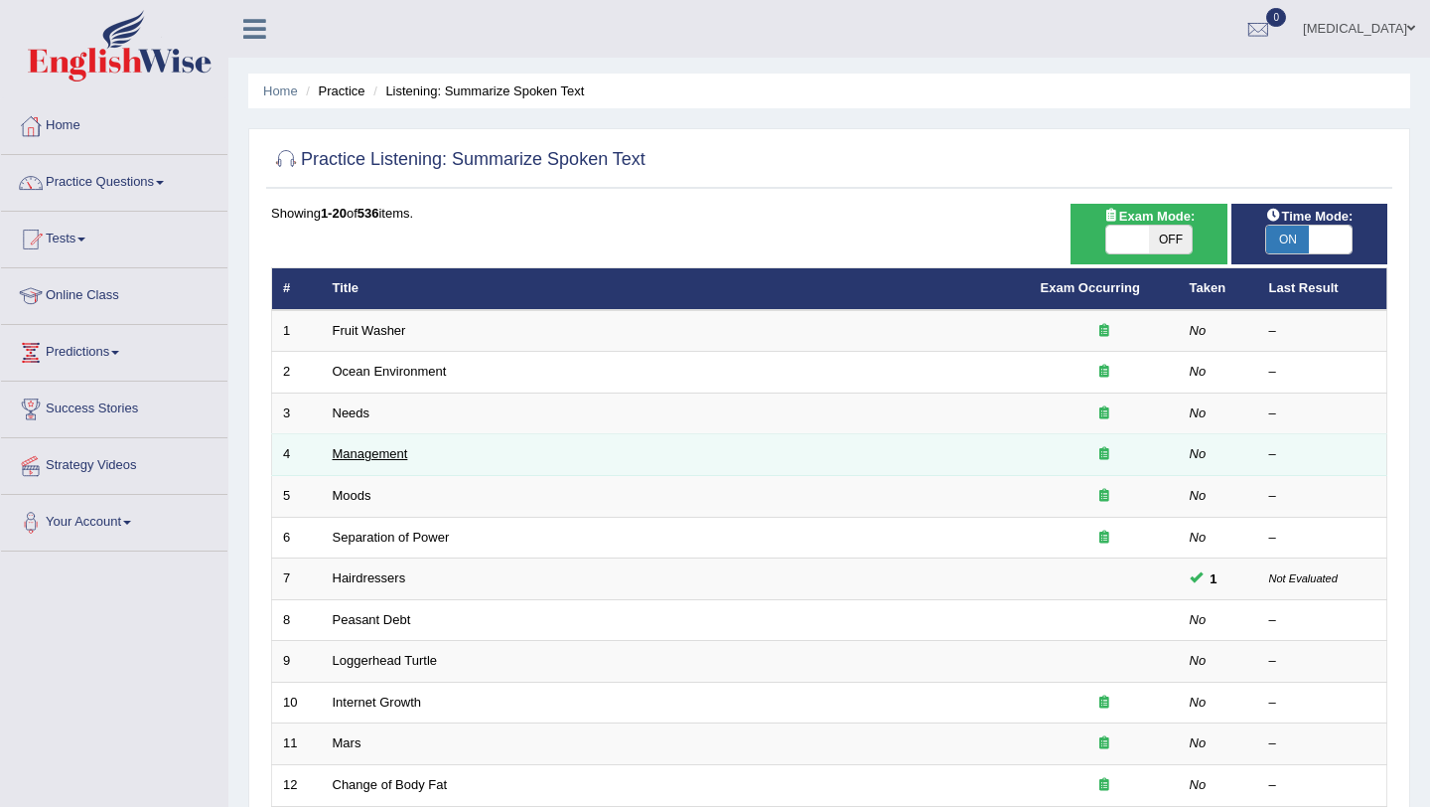
click at [367, 458] on link "Management" at bounding box center [370, 453] width 75 height 15
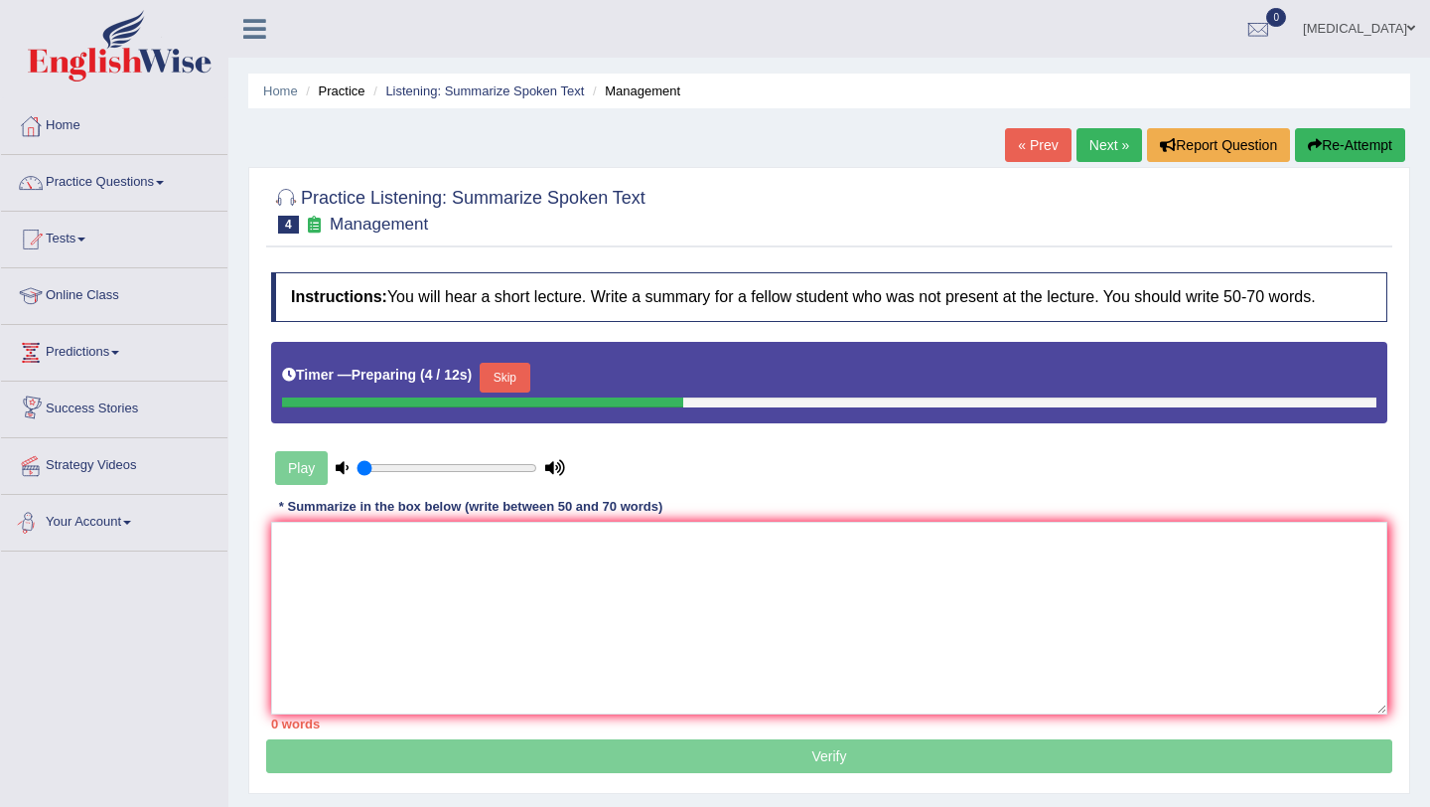
click at [299, 462] on div "Play" at bounding box center [420, 468] width 298 height 50
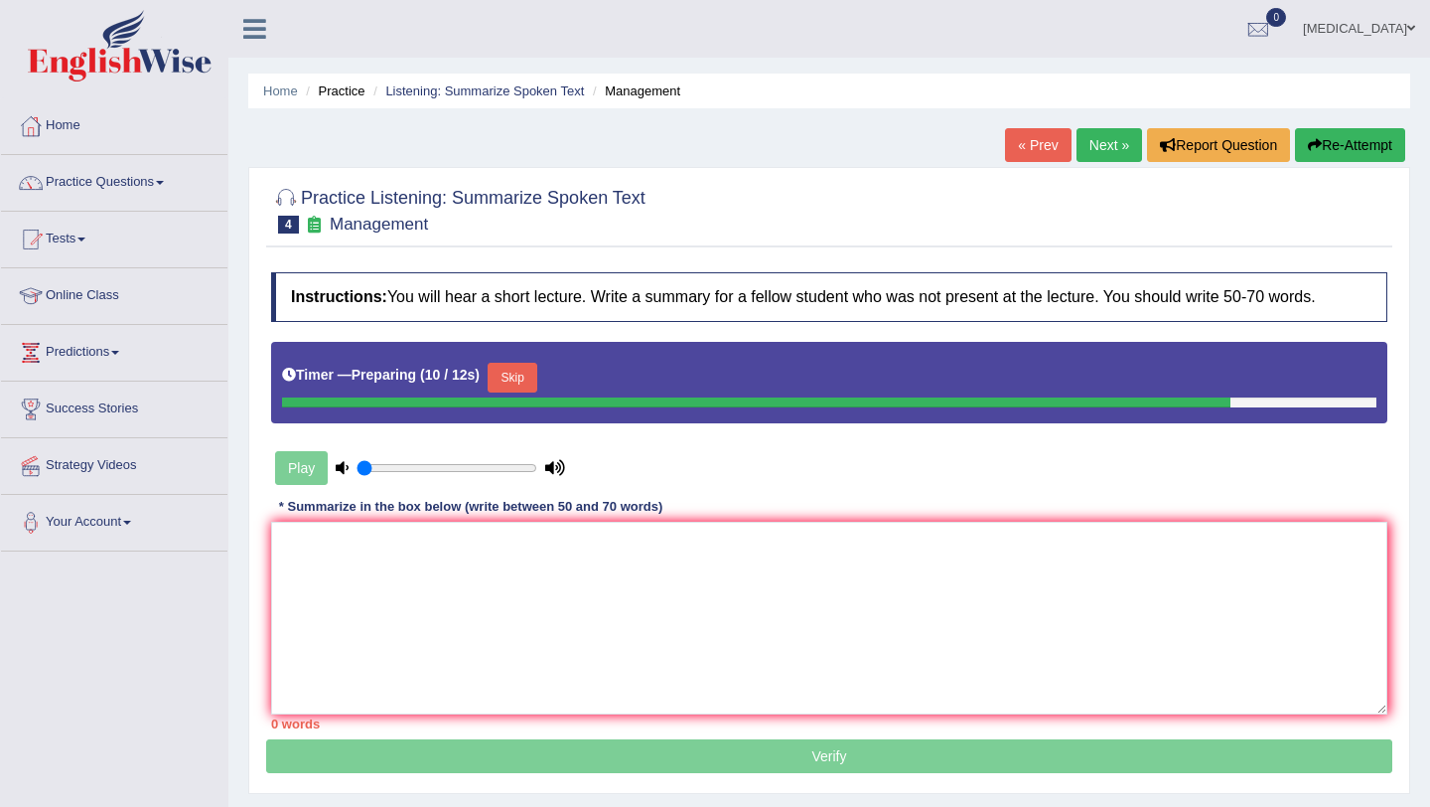
click at [303, 465] on div "Play" at bounding box center [420, 468] width 298 height 50
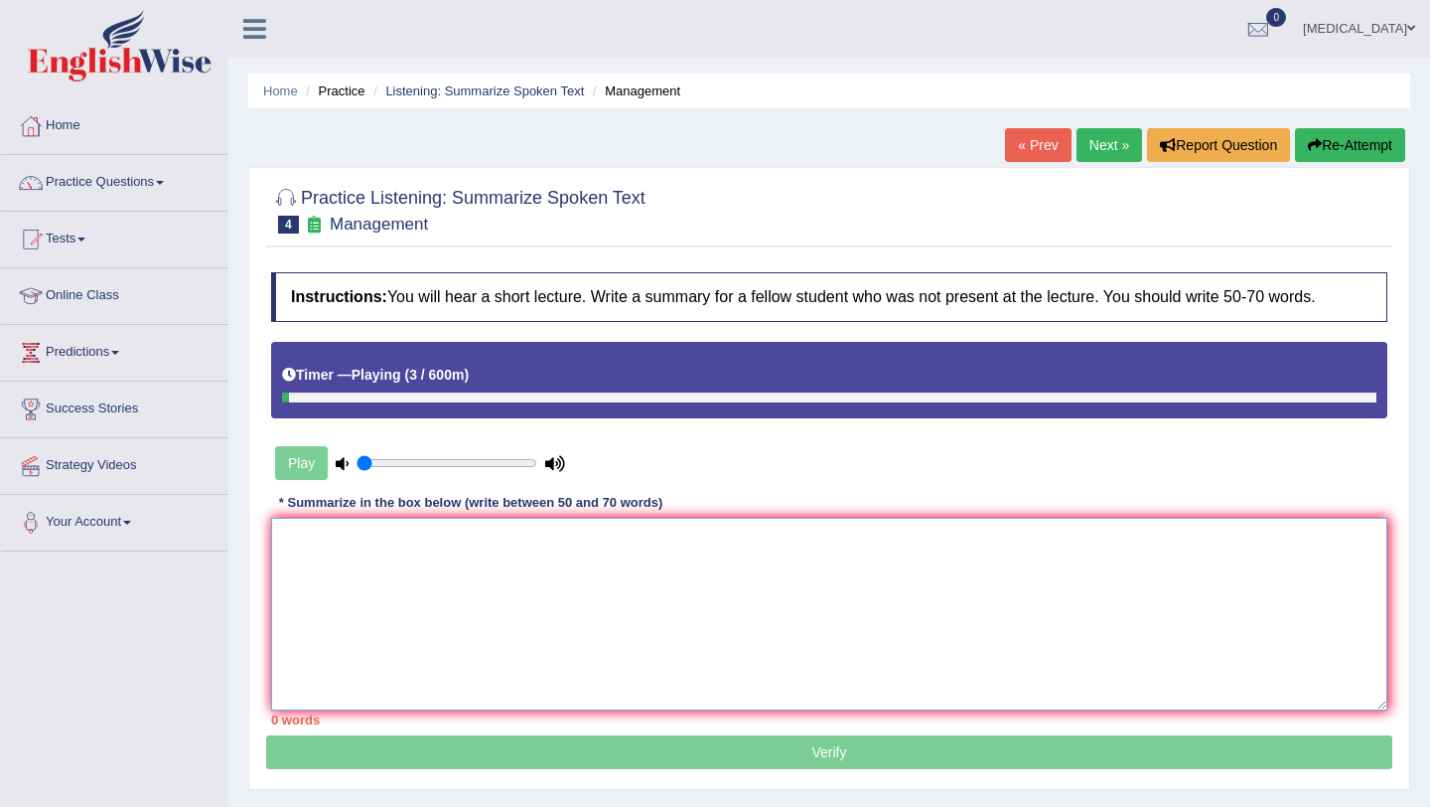
click at [363, 580] on textarea at bounding box center [829, 614] width 1117 height 193
type textarea "university open sucess experience manage learnt manage to be manger"
click at [302, 464] on div "Play" at bounding box center [420, 463] width 298 height 50
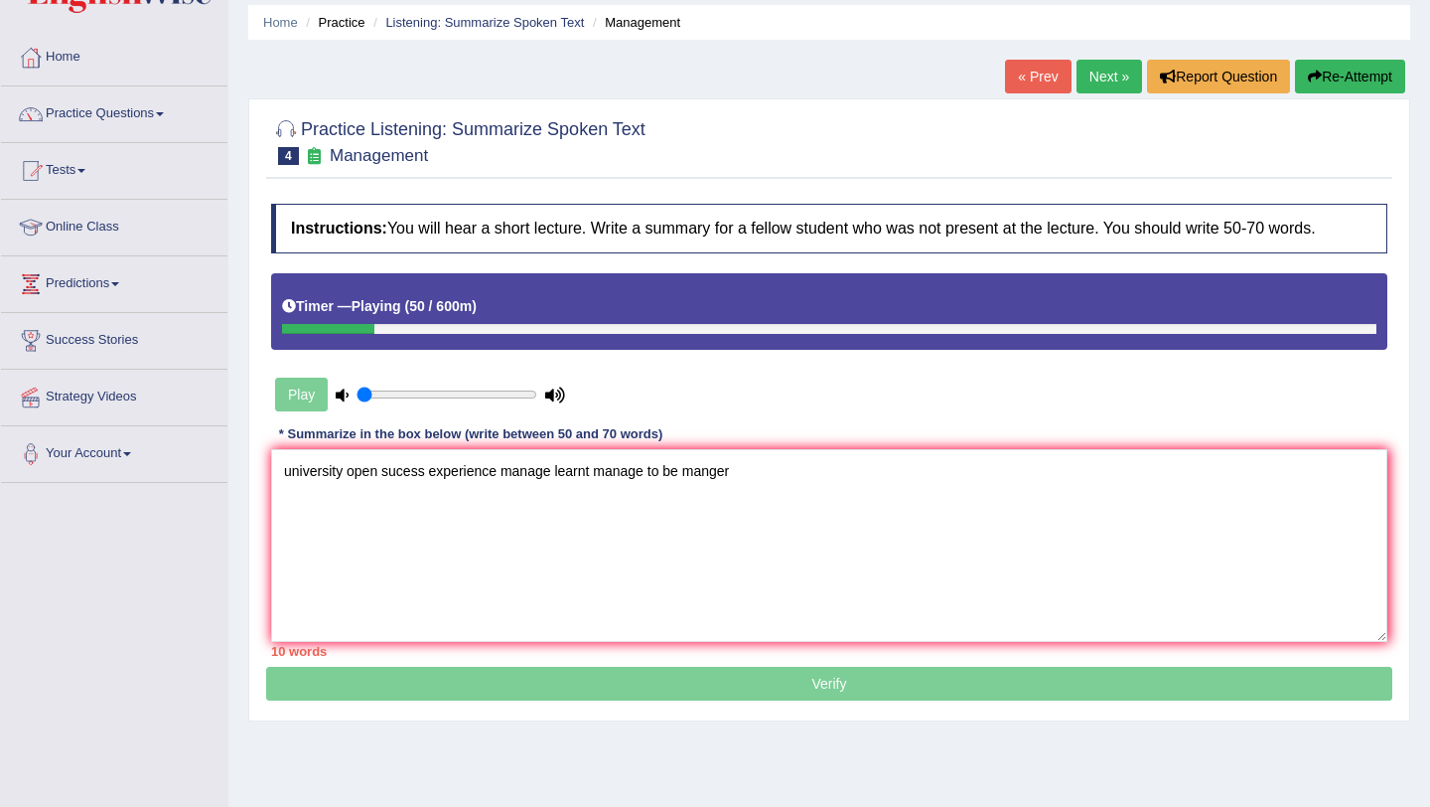
scroll to position [68, 0]
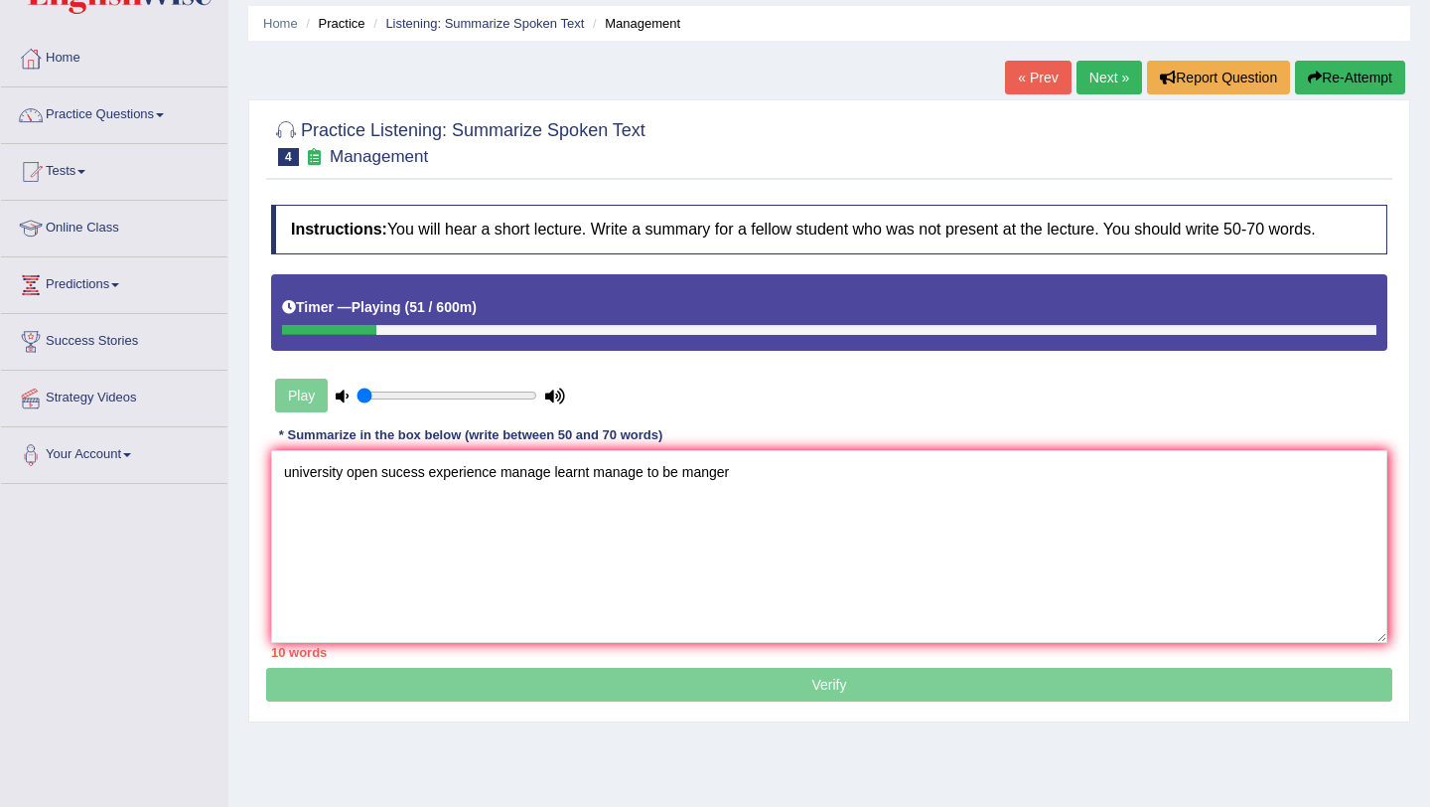
click at [302, 400] on div "Play" at bounding box center [420, 396] width 298 height 50
click at [393, 390] on input "range" at bounding box center [447, 395] width 181 height 16
click at [340, 286] on div "Timer — Playing ( 54 / 600m )" at bounding box center [829, 312] width 1117 height 76
click at [349, 307] on h5 "Timer — Playing ( 54 / 600m )" at bounding box center [379, 307] width 195 height 15
click at [349, 307] on h5 "Timer — Playing ( 55 / 600m )" at bounding box center [379, 307] width 195 height 15
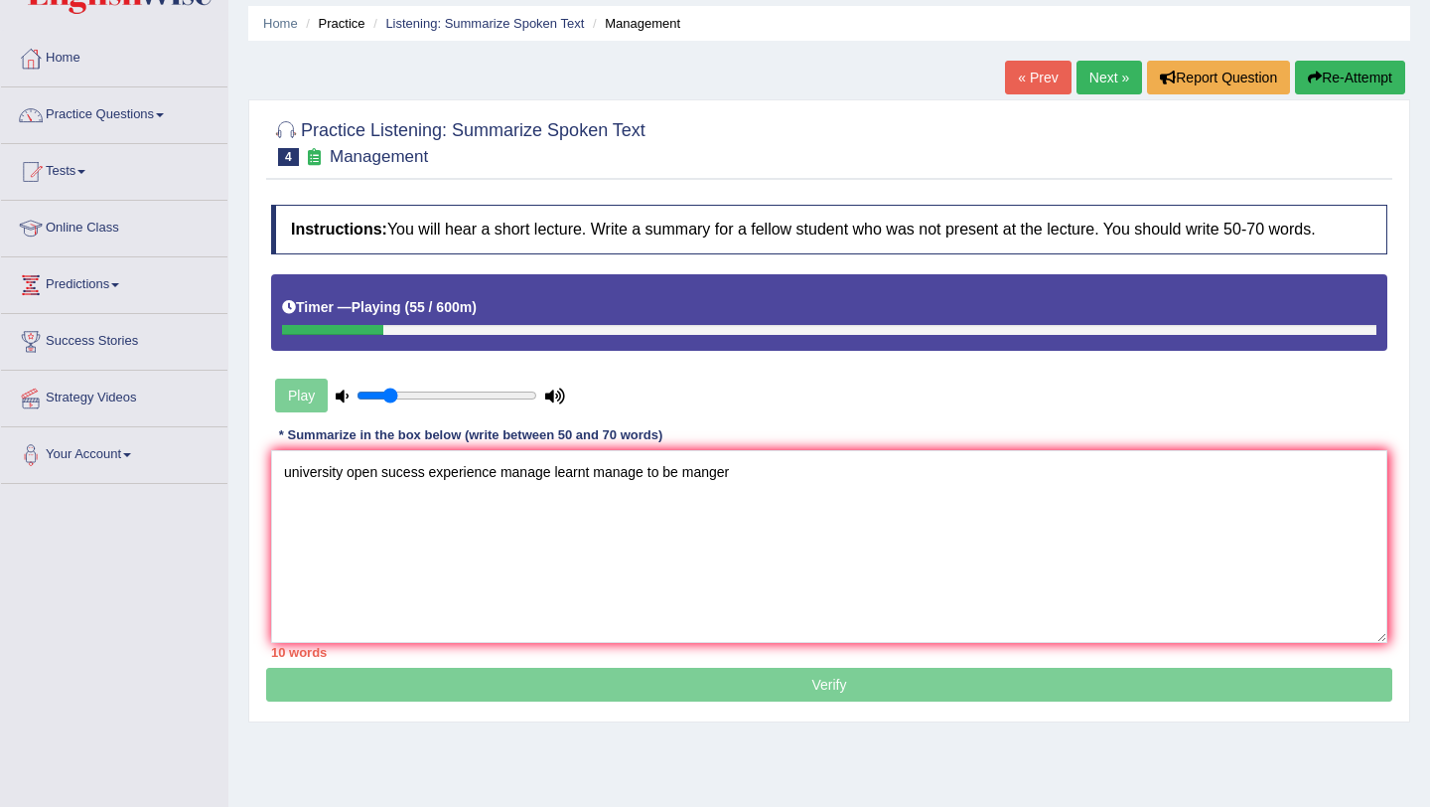
click at [349, 307] on h5 "Timer — Playing ( 55 / 600m )" at bounding box center [379, 307] width 195 height 15
click at [285, 304] on icon at bounding box center [289, 307] width 14 height 14
click at [314, 399] on div "Play" at bounding box center [420, 396] width 298 height 50
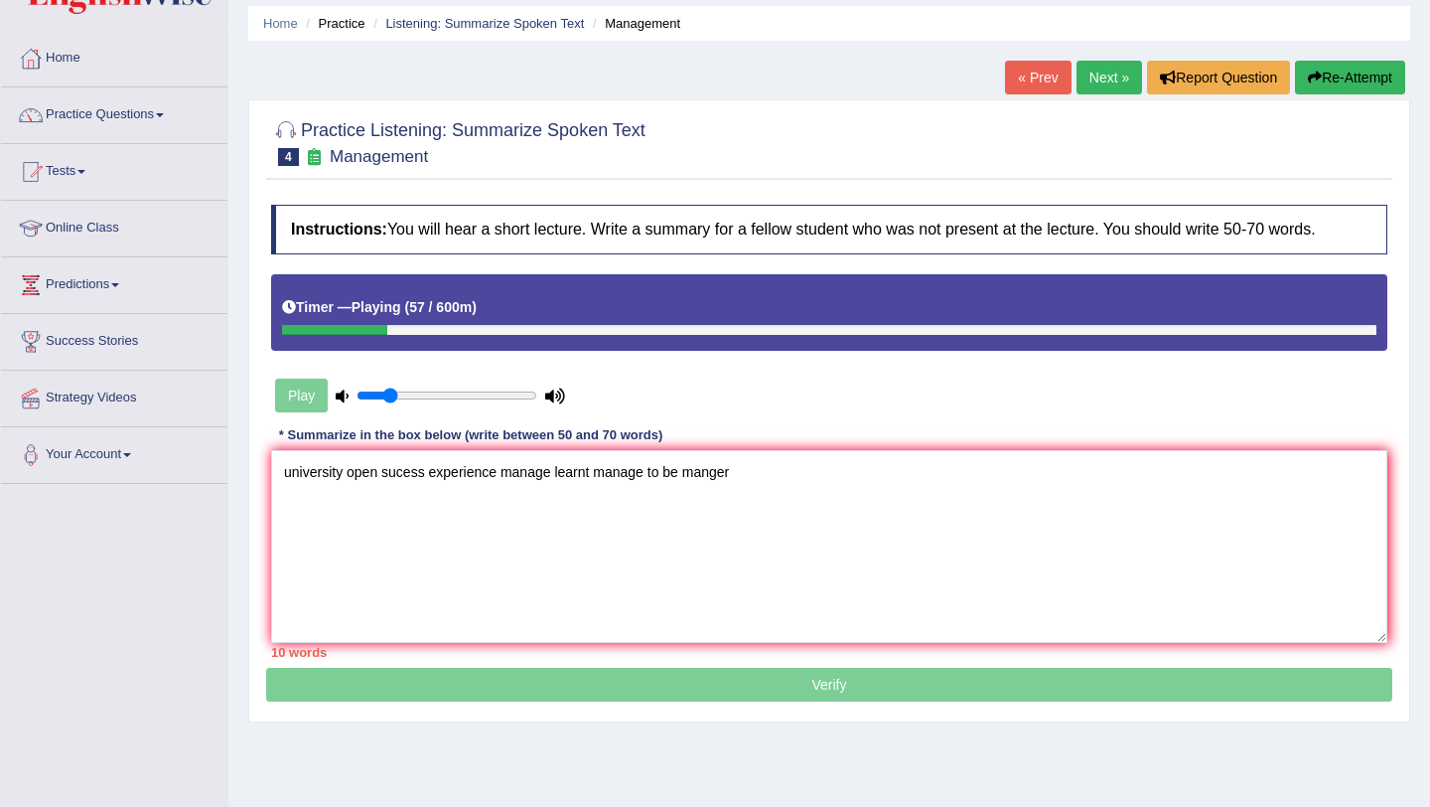
click at [314, 399] on div "Play" at bounding box center [420, 396] width 298 height 50
click at [365, 309] on b "Playing" at bounding box center [377, 307] width 50 height 16
click at [310, 160] on icon at bounding box center [314, 156] width 21 height 17
click at [386, 393] on input "range" at bounding box center [447, 395] width 181 height 16
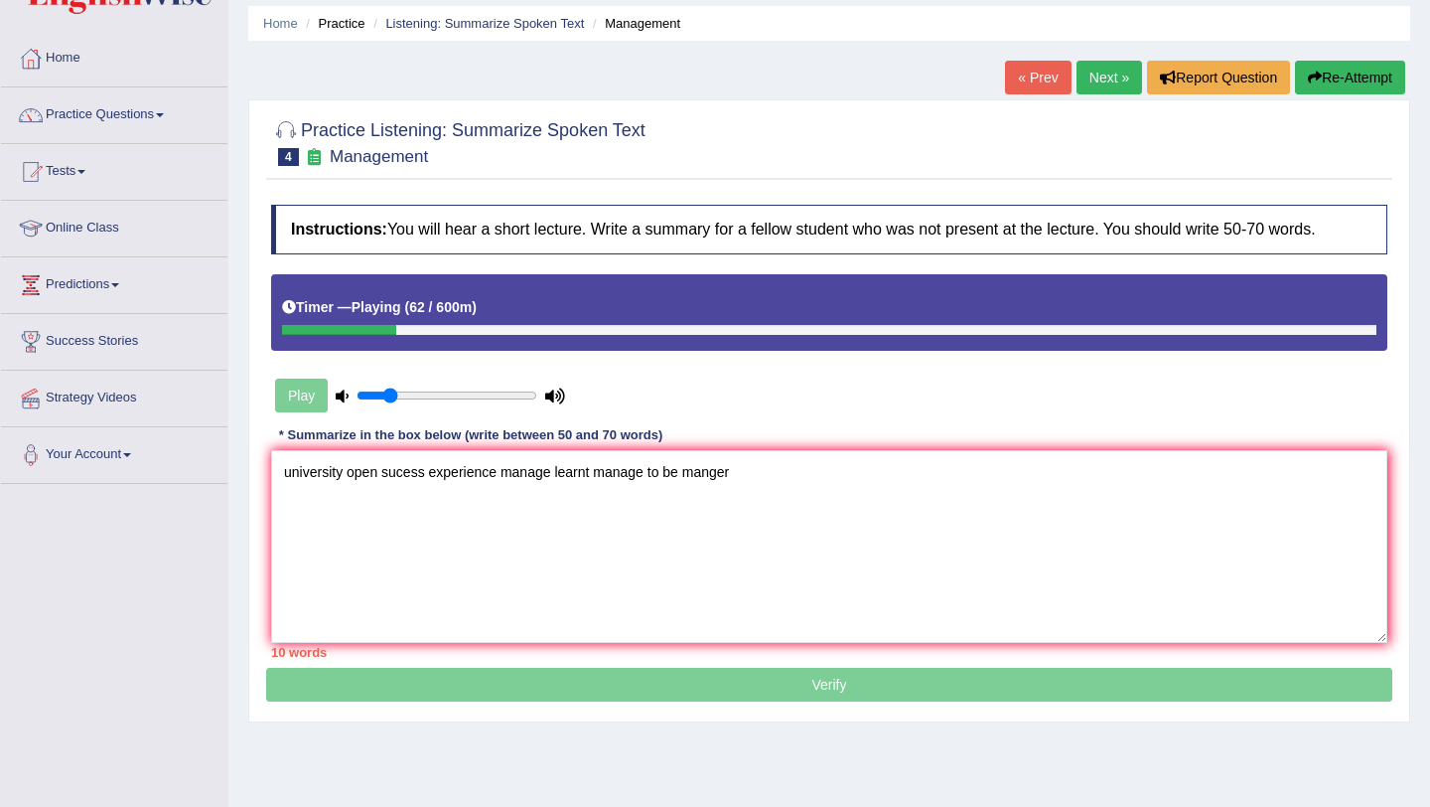
click at [316, 396] on div "Play" at bounding box center [420, 396] width 298 height 50
drag, startPoint x: 391, startPoint y: 391, endPoint x: 333, endPoint y: 394, distance: 58.7
type input "0.05"
click at [357, 394] on input "range" at bounding box center [447, 395] width 181 height 16
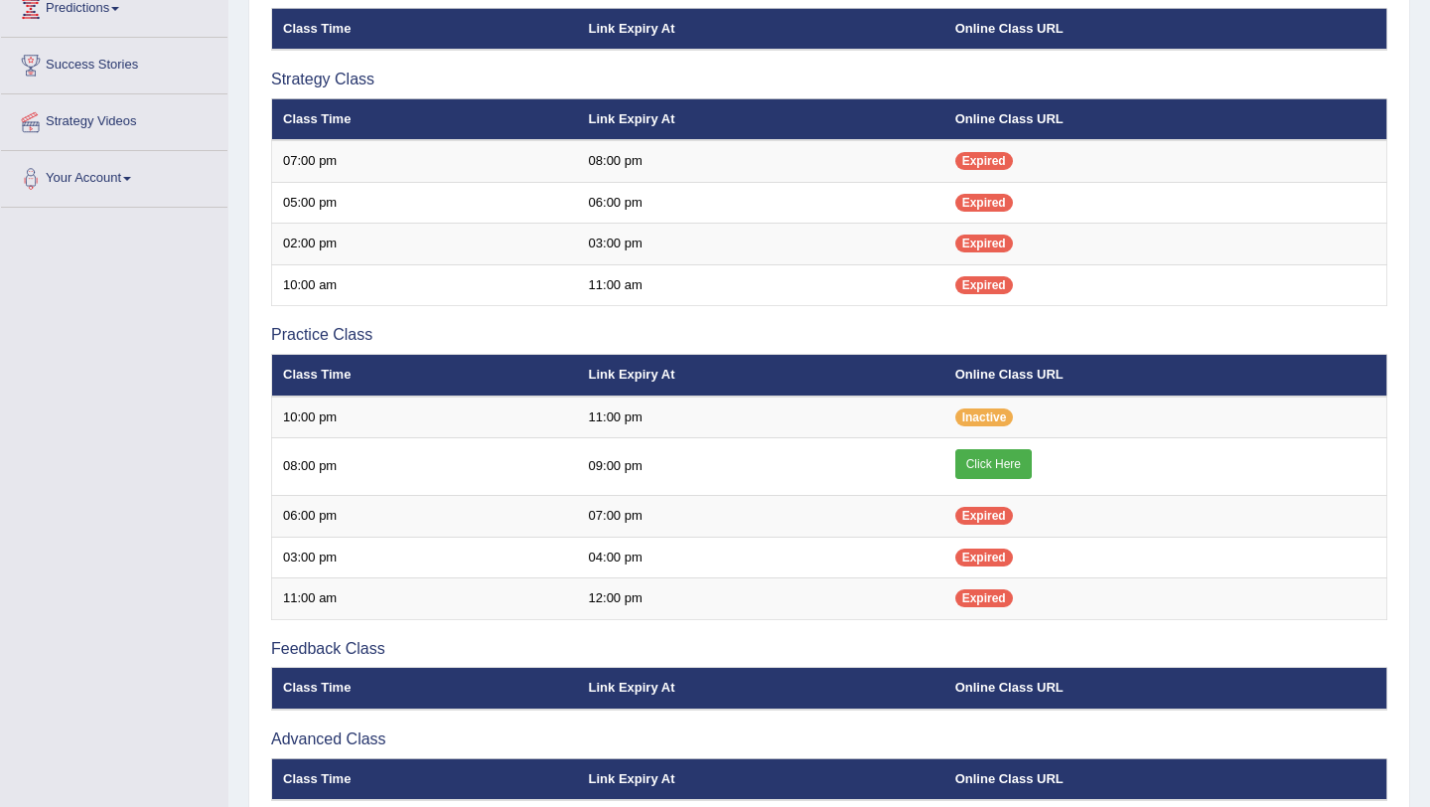
scroll to position [356, 0]
